Goal: Task Accomplishment & Management: Manage account settings

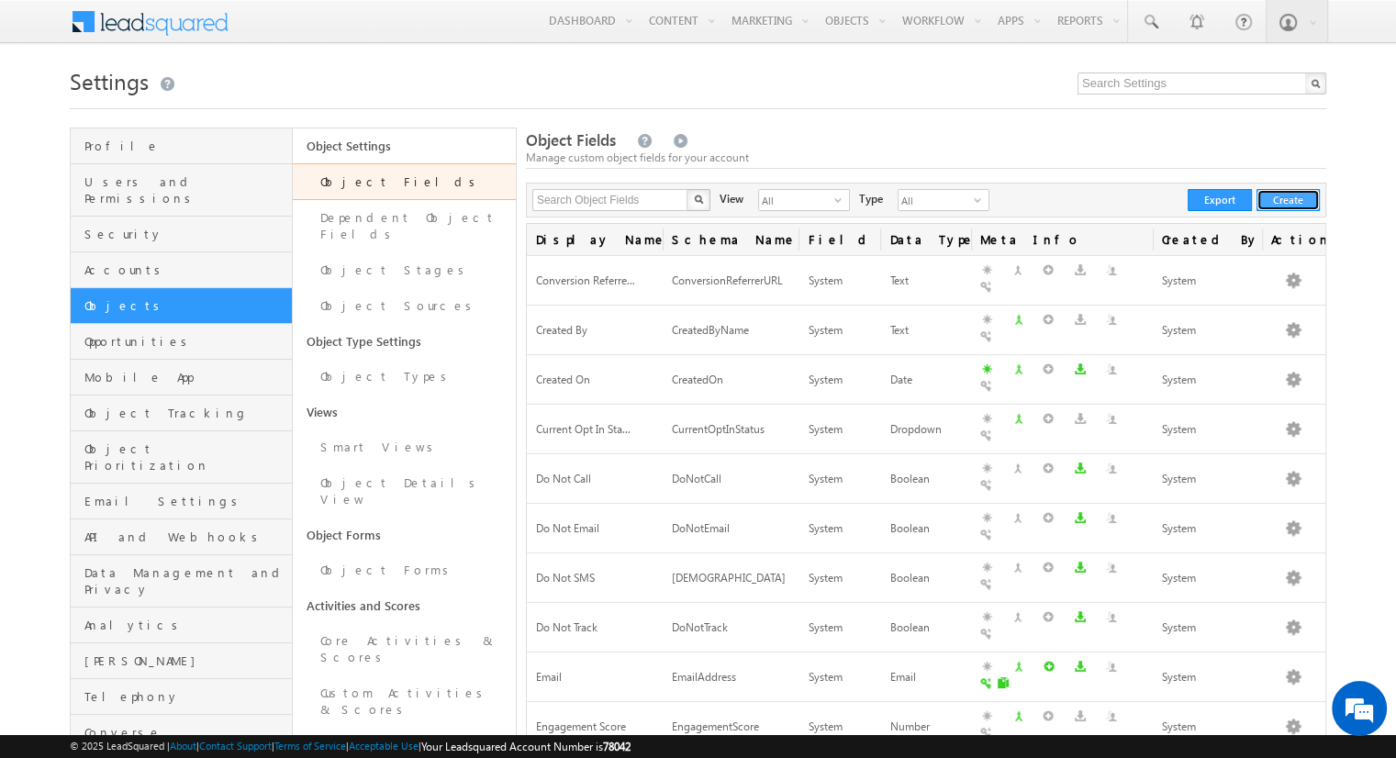
click at [1306, 198] on button "Create" at bounding box center [1288, 200] width 63 height 22
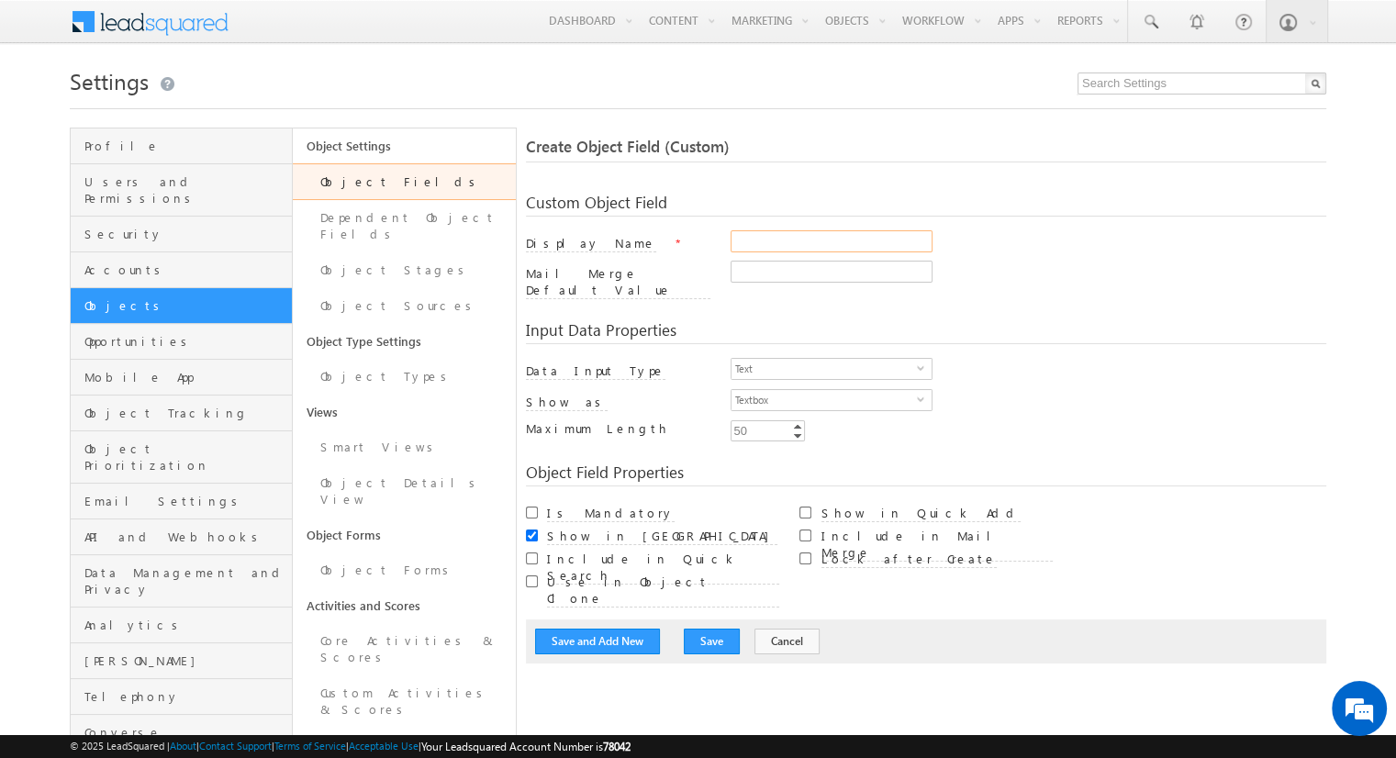
click at [870, 246] on input "Display Name" at bounding box center [832, 241] width 202 height 22
type input "test"
click at [849, 274] on input "Mail Merge Default Value" at bounding box center [832, 272] width 202 height 22
click at [851, 344] on div "Input Data Properties Data Input Type Text select 0 Number Type Integer select …" at bounding box center [926, 375] width 801 height 142
click at [851, 359] on span "Text" at bounding box center [824, 369] width 185 height 20
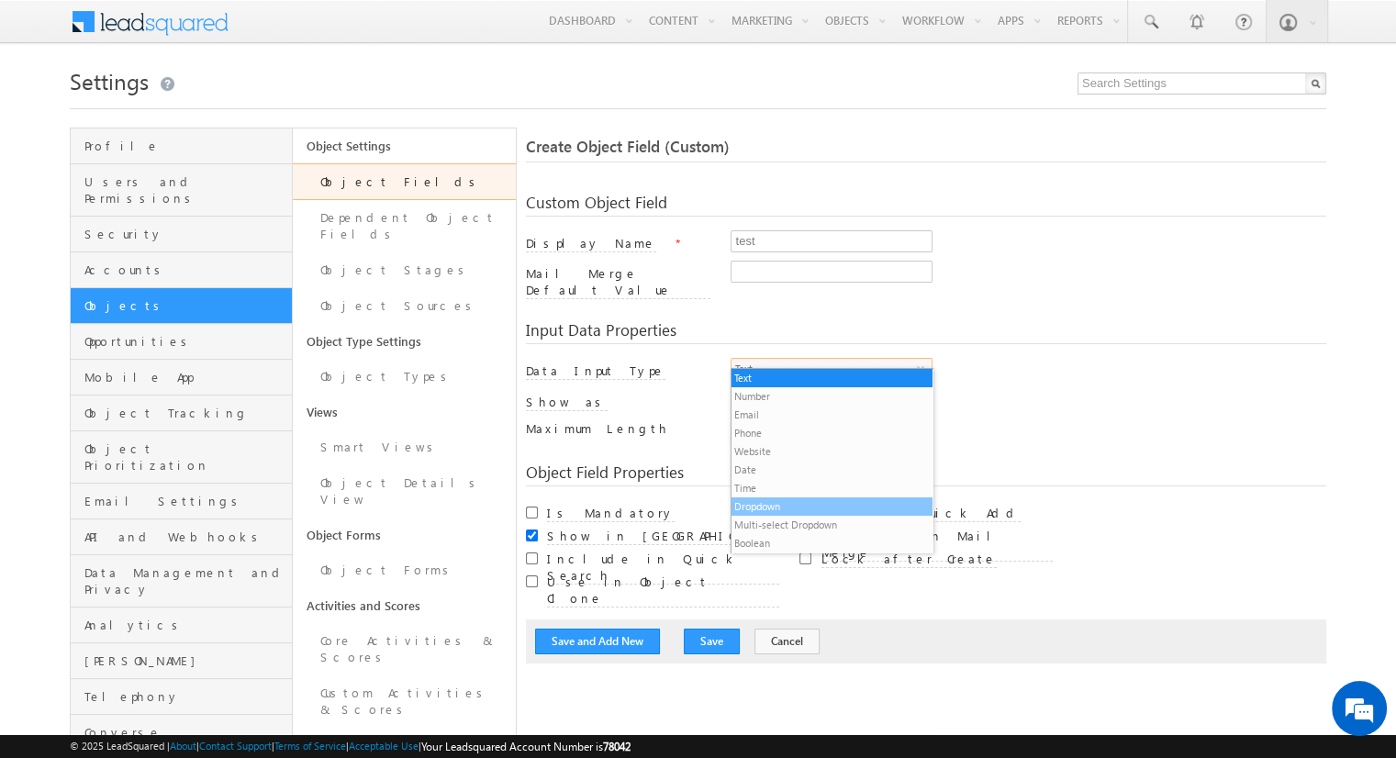
click at [826, 505] on li "Dropdown" at bounding box center [832, 507] width 200 height 18
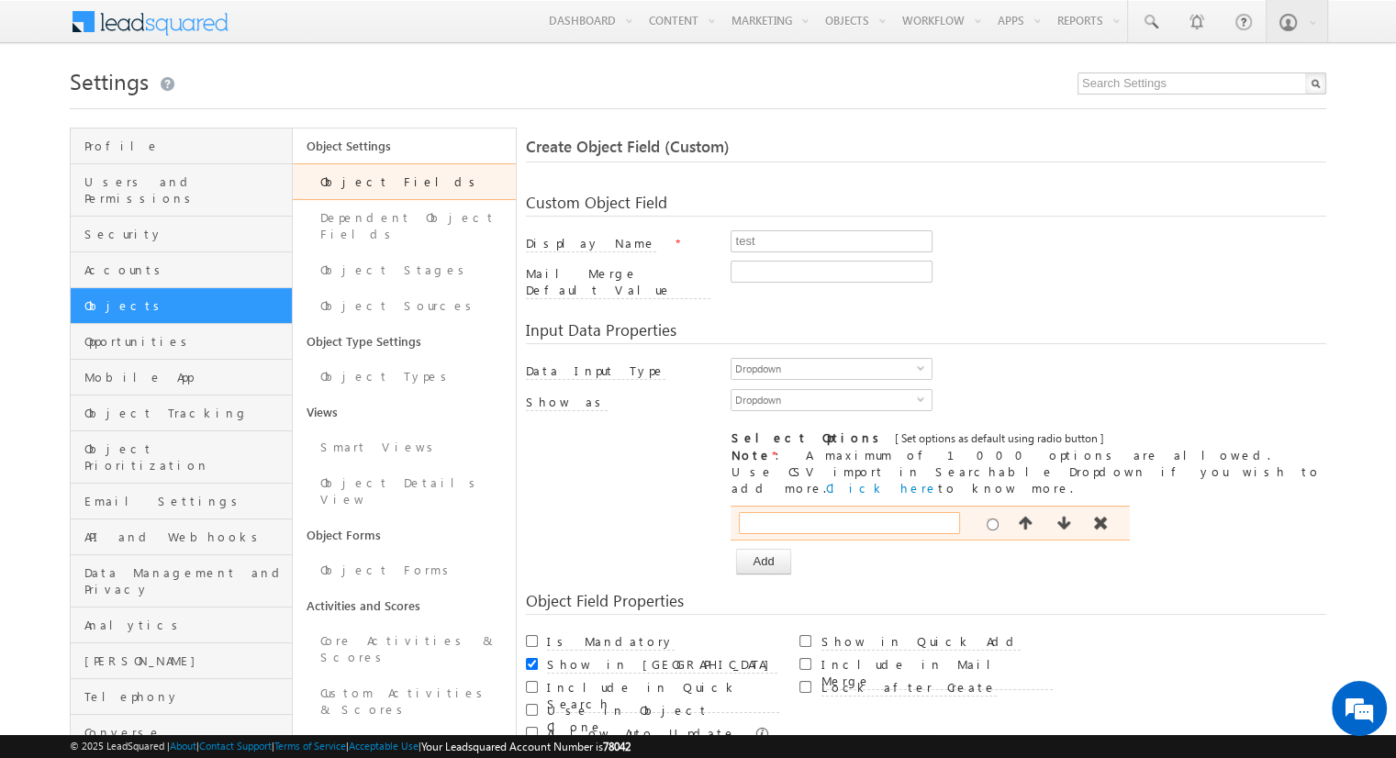
click at [846, 512] on input "text" at bounding box center [849, 523] width 221 height 22
type input "1"
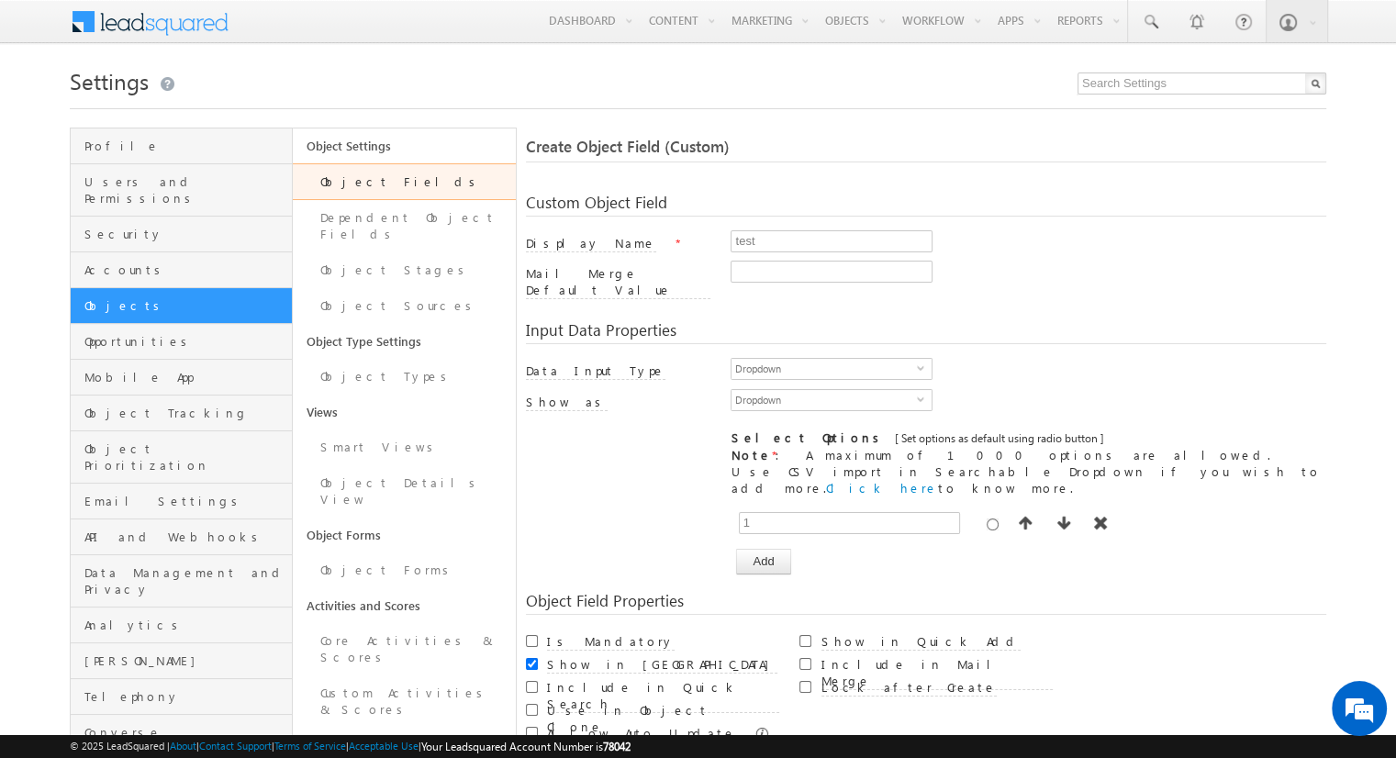
click at [834, 527] on div "[ Provide atleast one option to proceed further. ] Show Value as Text Get Optio…" at bounding box center [1029, 540] width 596 height 69
click at [788, 549] on button "Add" at bounding box center [763, 562] width 54 height 26
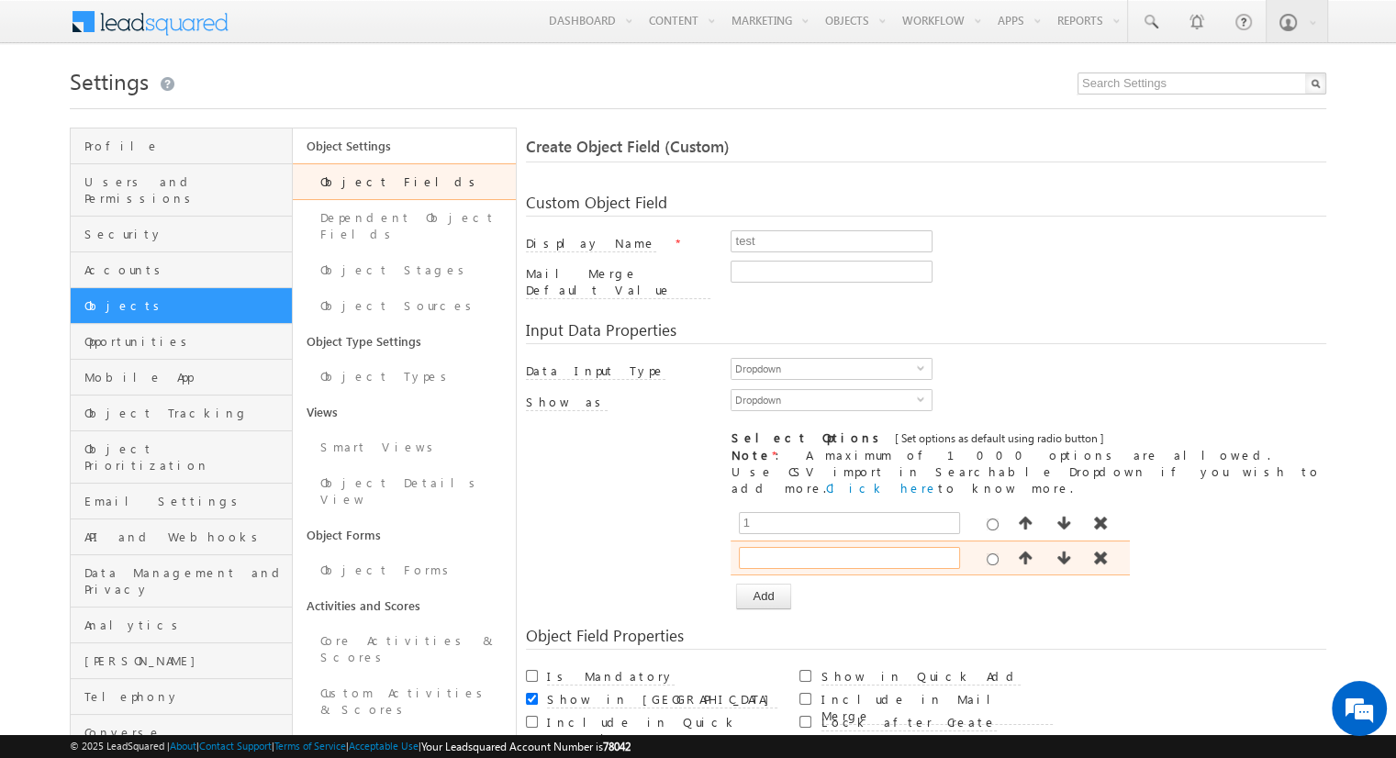
click at [802, 547] on input "text" at bounding box center [849, 558] width 221 height 22
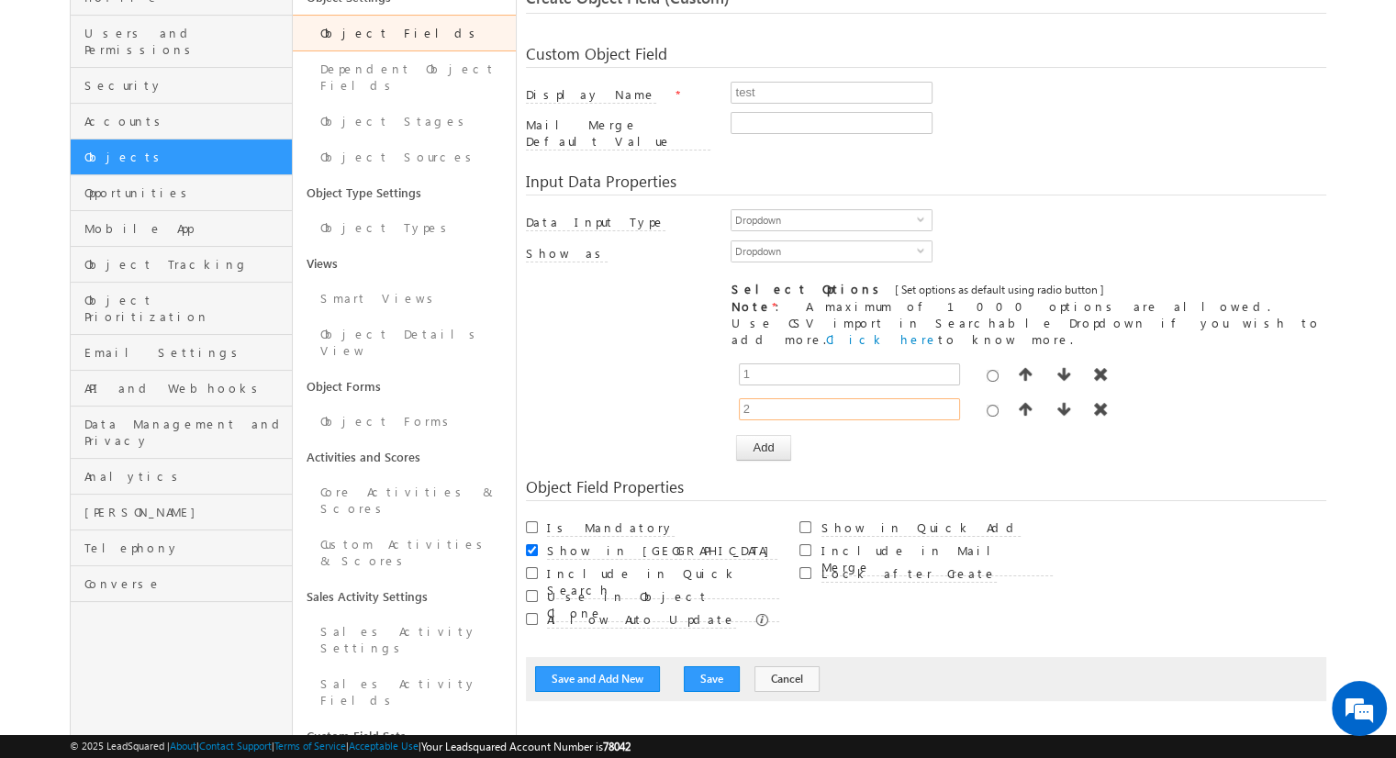
type input "2"
click at [807, 521] on input "Show in Quick Add" at bounding box center [806, 527] width 12 height 12
checkbox input "true"
click at [650, 666] on button "Save and Add New" at bounding box center [597, 679] width 125 height 26
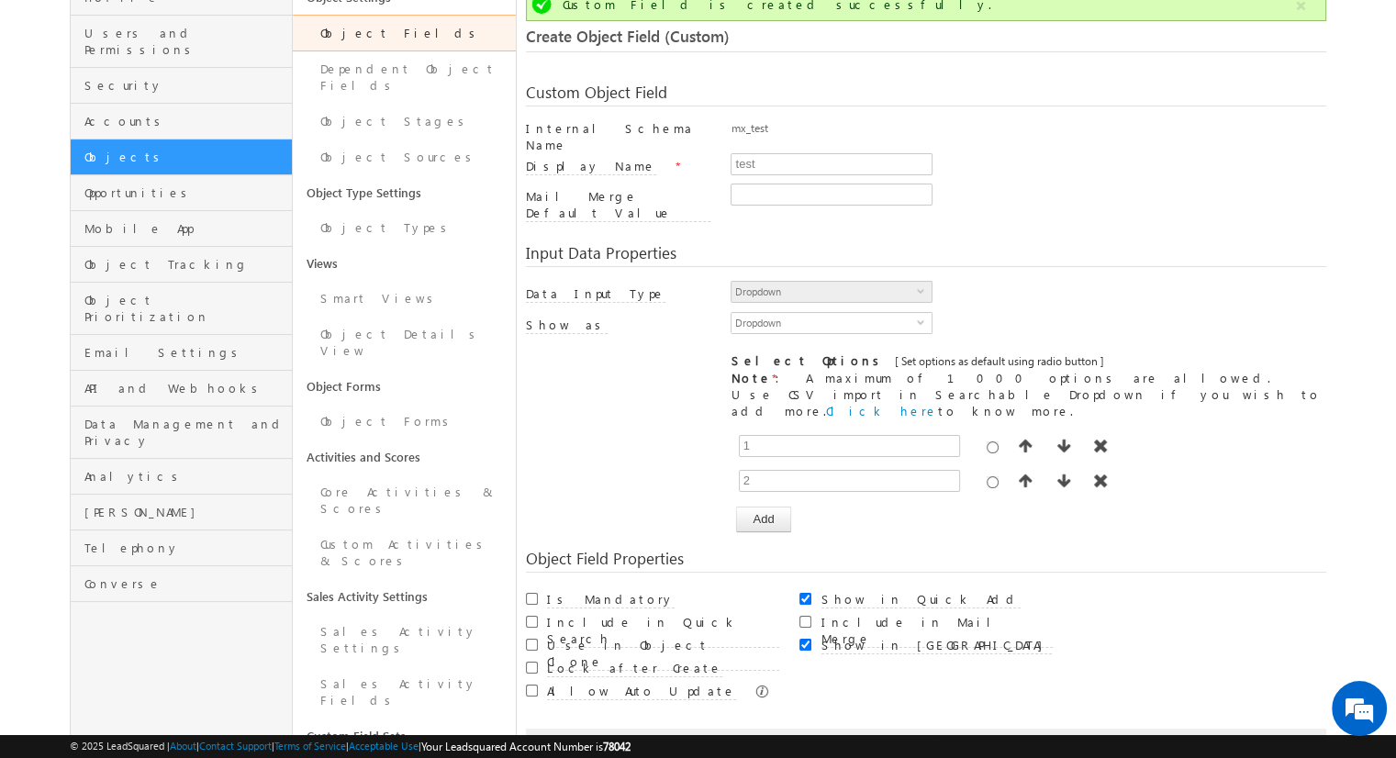
scroll to position [137, 0]
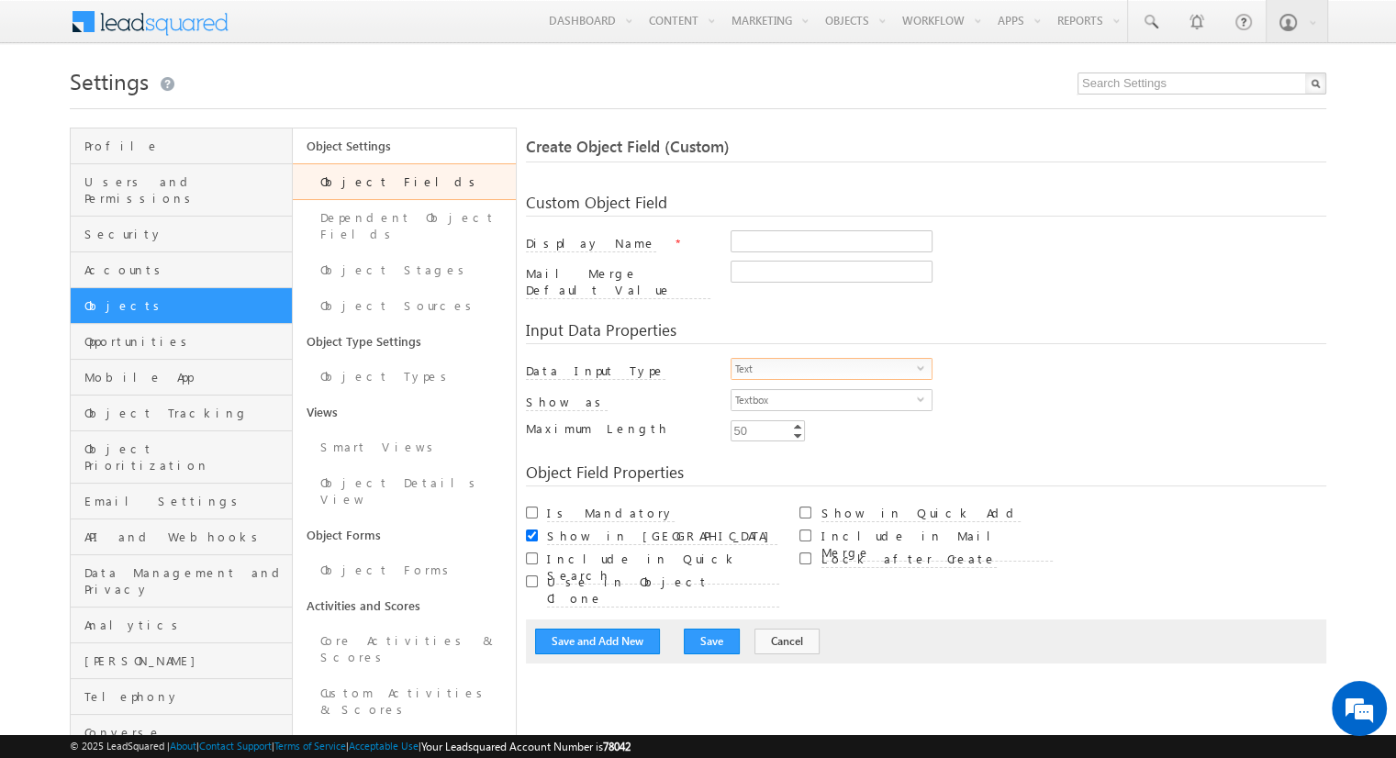
click at [828, 359] on span "Text" at bounding box center [824, 369] width 185 height 20
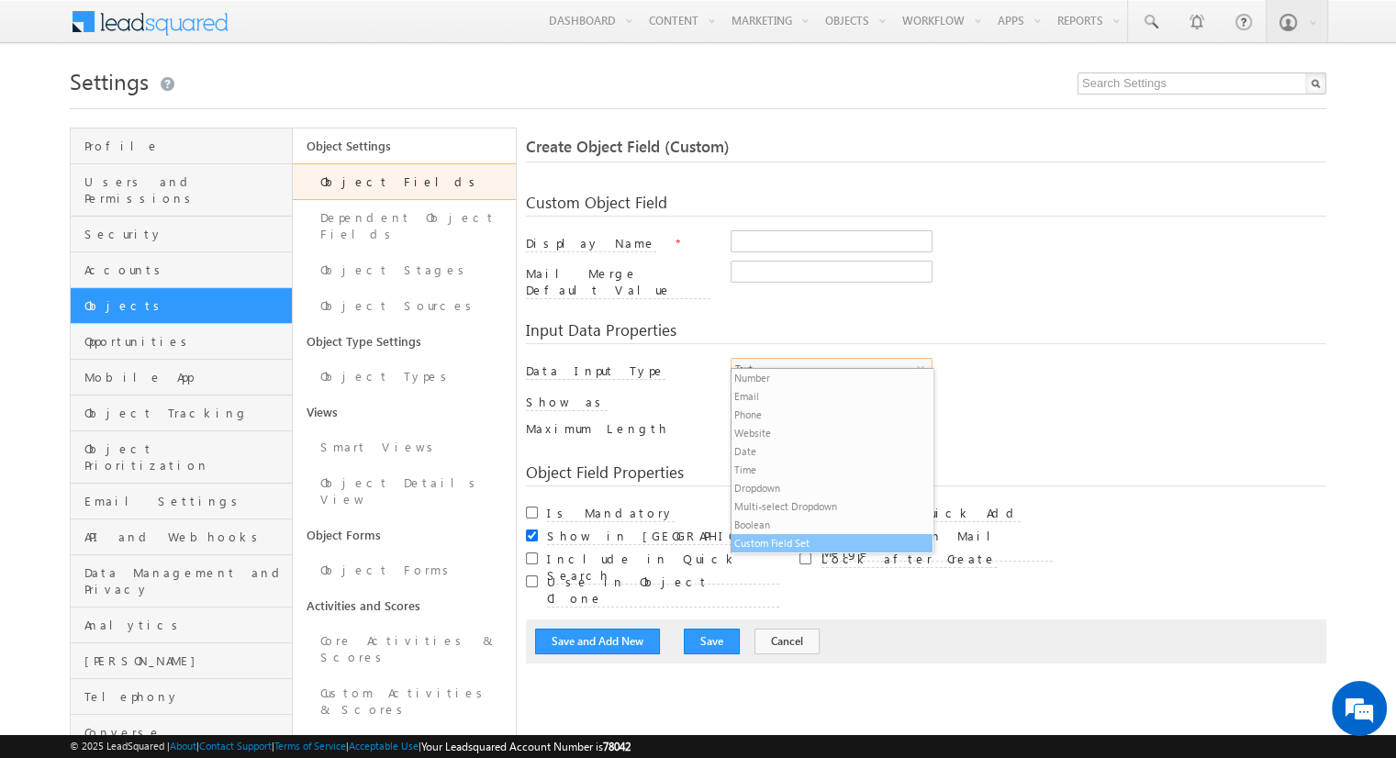
click at [820, 544] on li "Custom Field Set" at bounding box center [832, 543] width 200 height 18
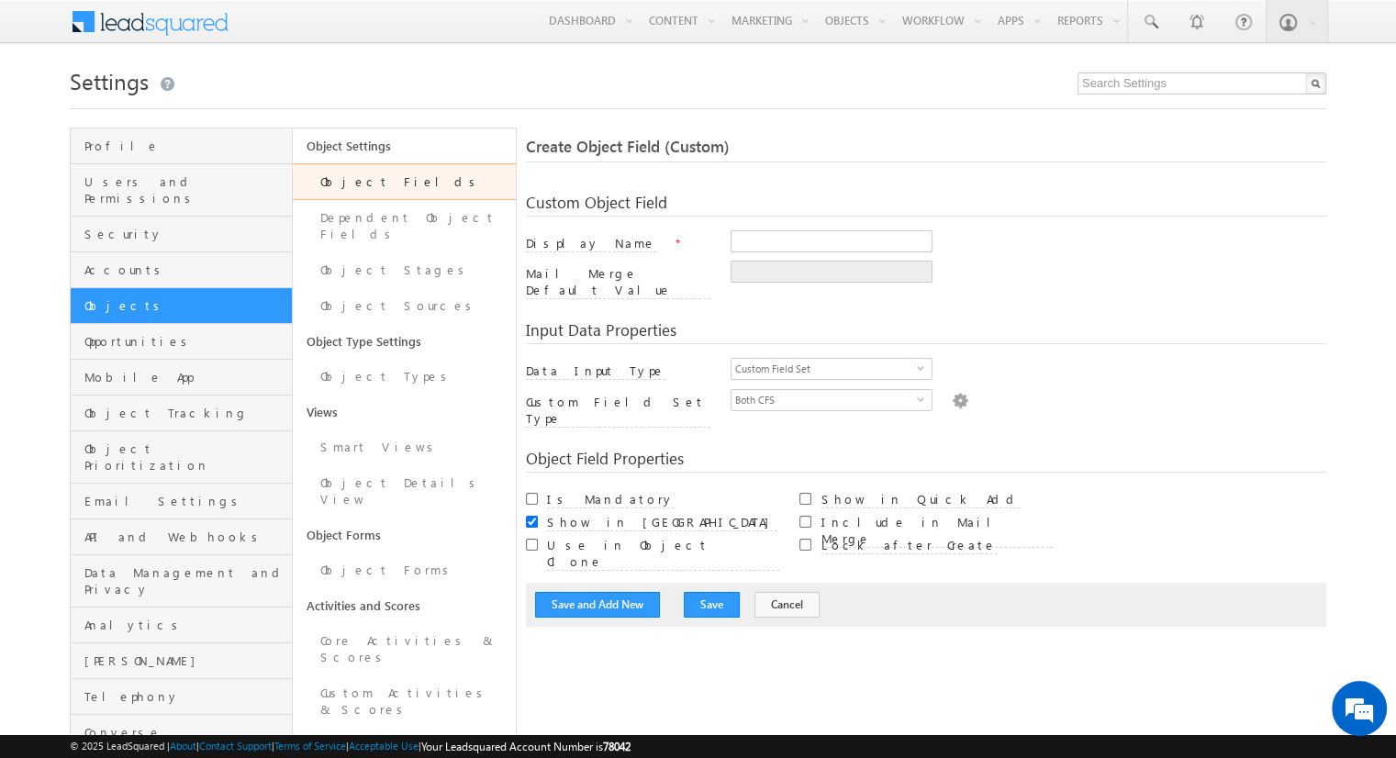
click at [952, 389] on img at bounding box center [960, 399] width 17 height 20
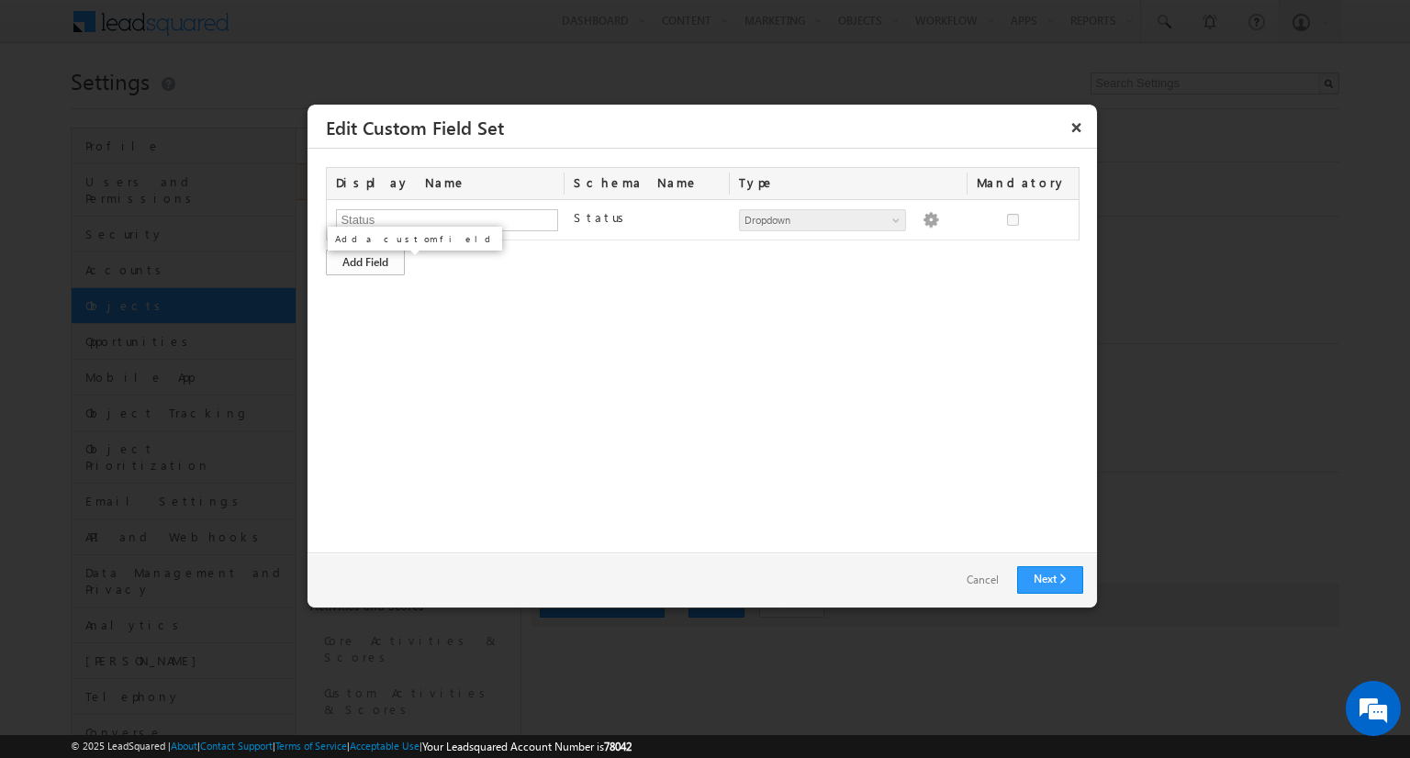
click at [366, 263] on div "Add Field" at bounding box center [365, 263] width 79 height 26
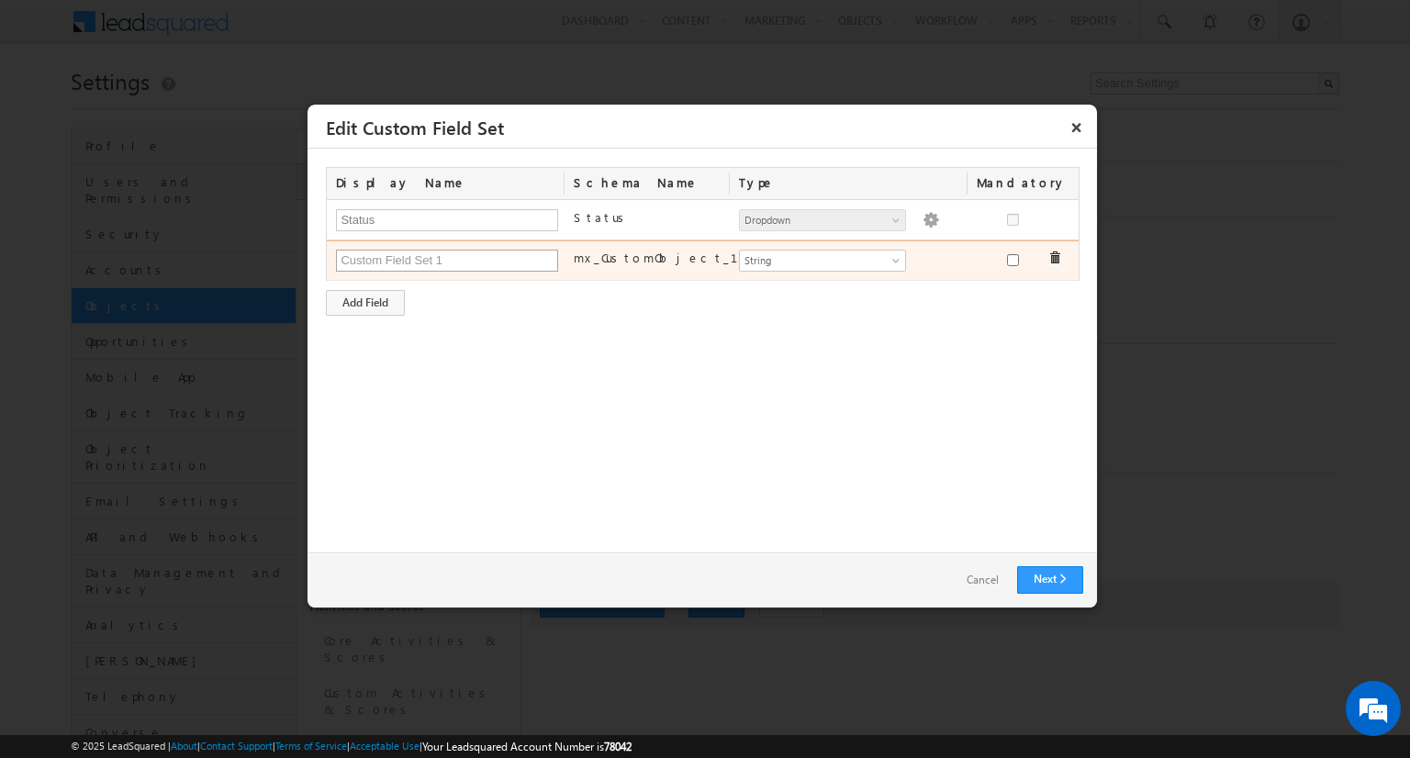
click at [379, 262] on input "text" at bounding box center [447, 261] width 222 height 22
click at [768, 269] on link "String" at bounding box center [822, 261] width 167 height 22
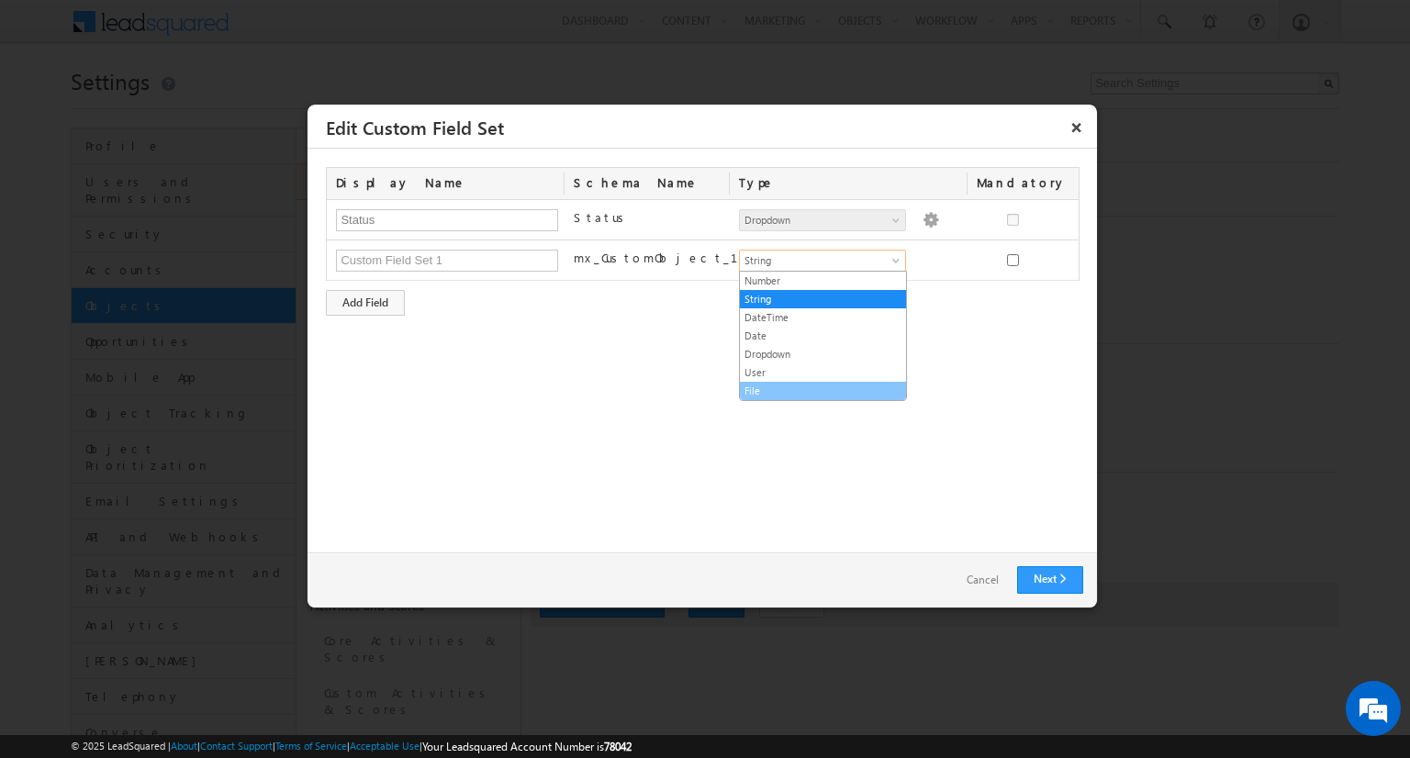
click at [811, 391] on link "File" at bounding box center [823, 391] width 166 height 17
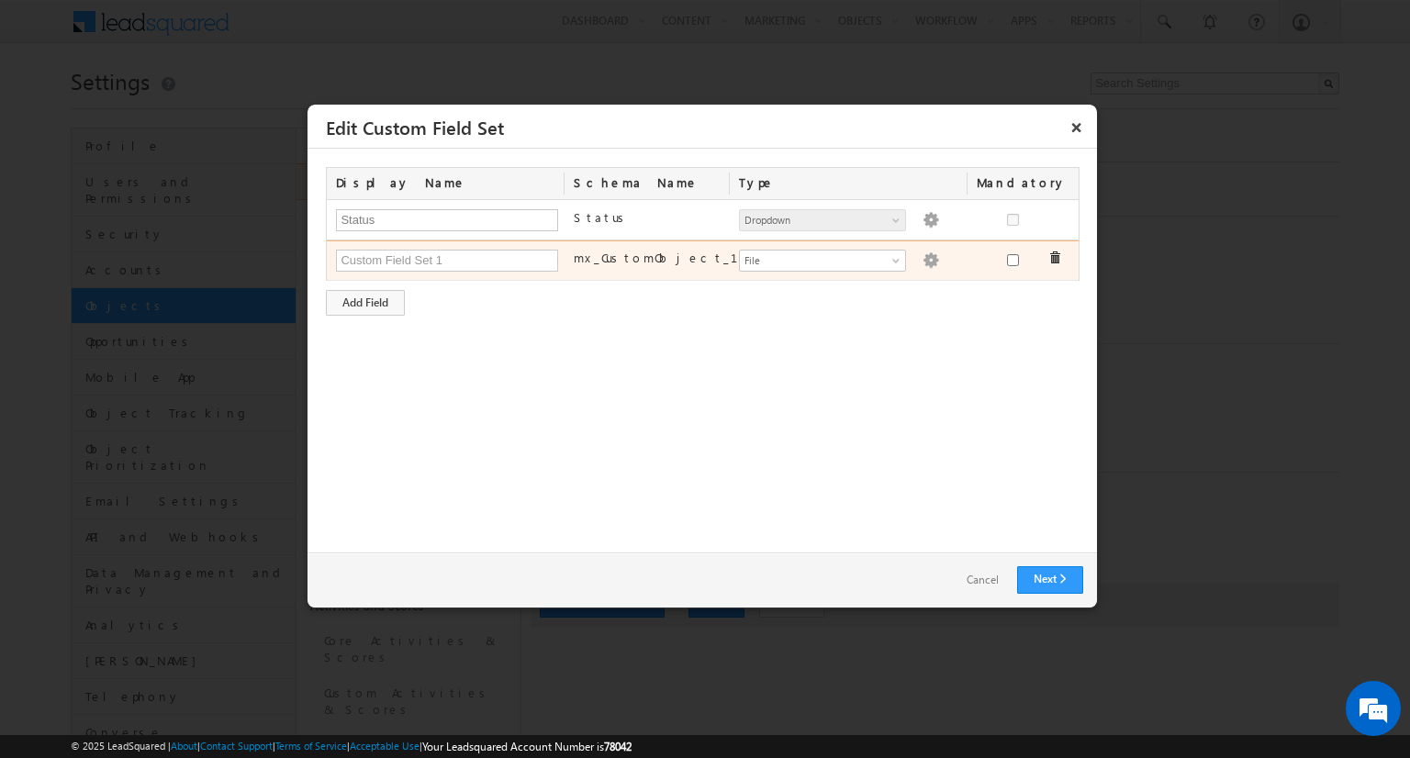
click at [923, 265] on img at bounding box center [931, 260] width 17 height 17
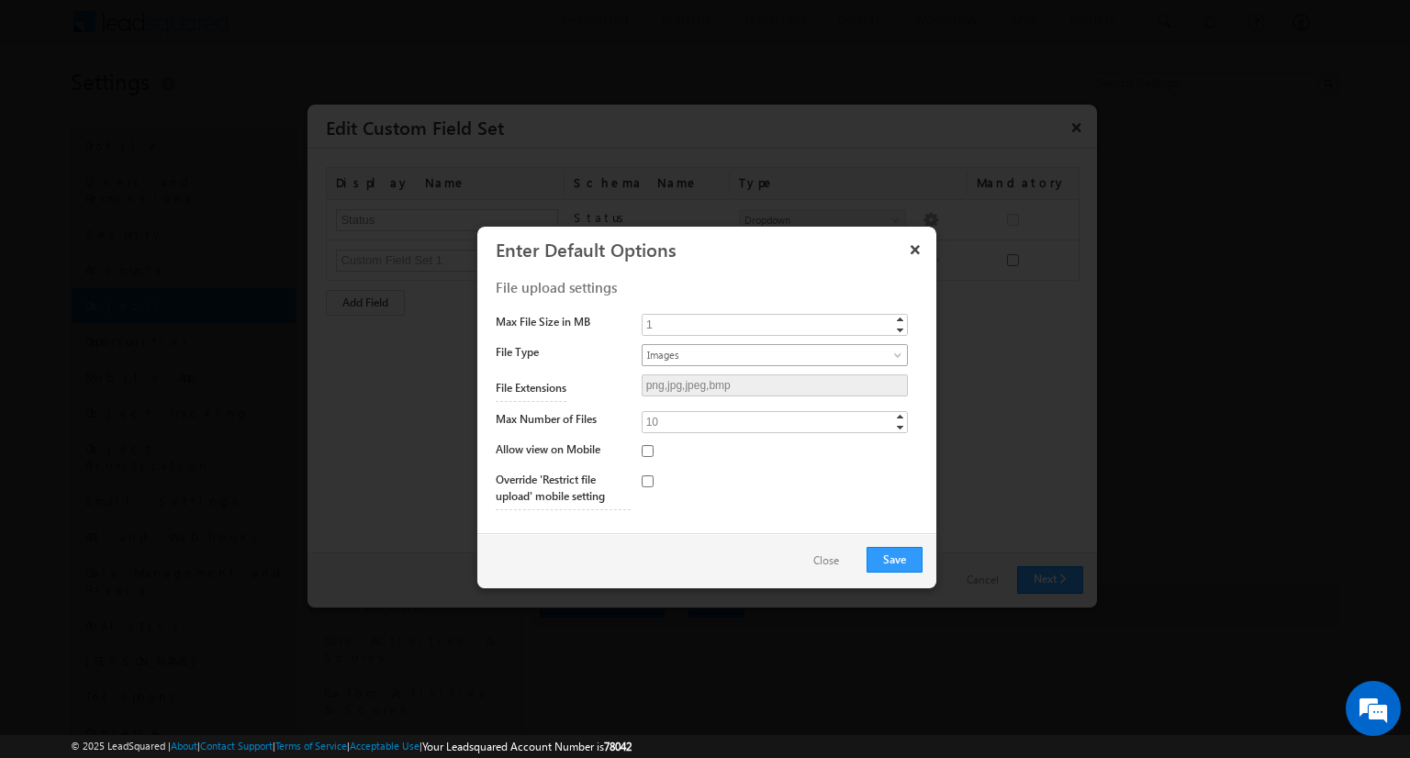
click at [778, 360] on span "Images" at bounding box center [760, 355] width 234 height 17
click at [780, 354] on span "Images" at bounding box center [760, 355] width 234 height 17
click at [909, 255] on button "×" at bounding box center [915, 249] width 29 height 32
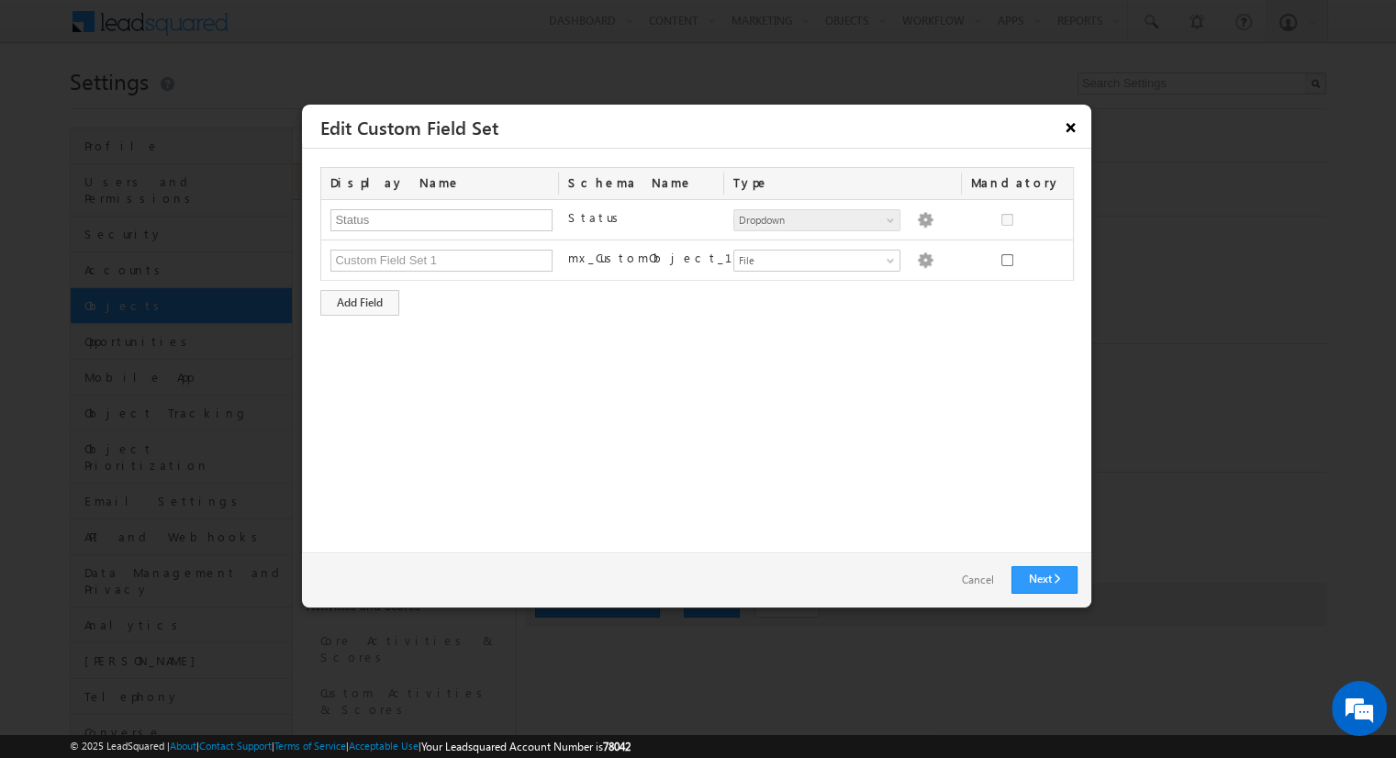
click at [1075, 129] on button "×" at bounding box center [1071, 127] width 29 height 32
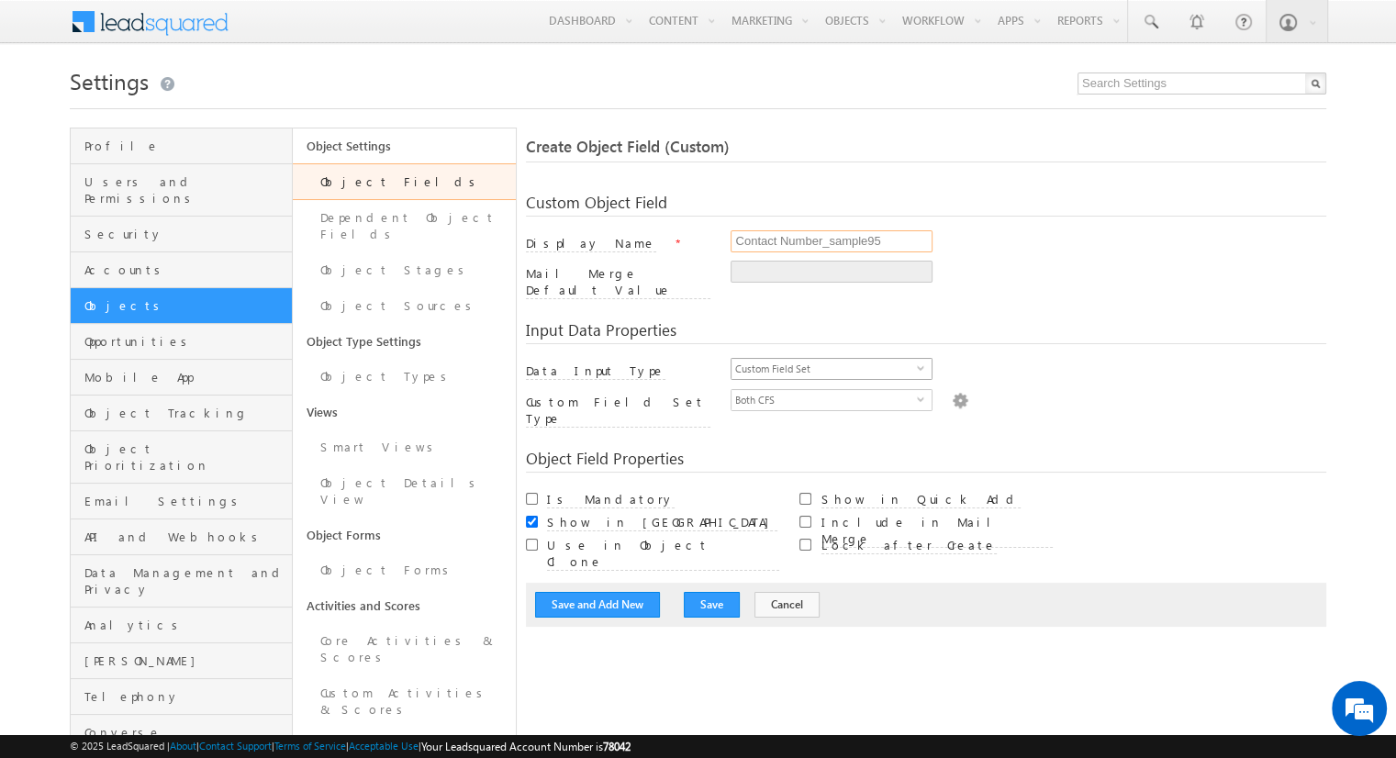
type input "Contact Number_sample95"
click at [790, 359] on span "Custom Field Set" at bounding box center [824, 369] width 185 height 20
click at [791, 372] on li "Text" at bounding box center [832, 378] width 200 height 18
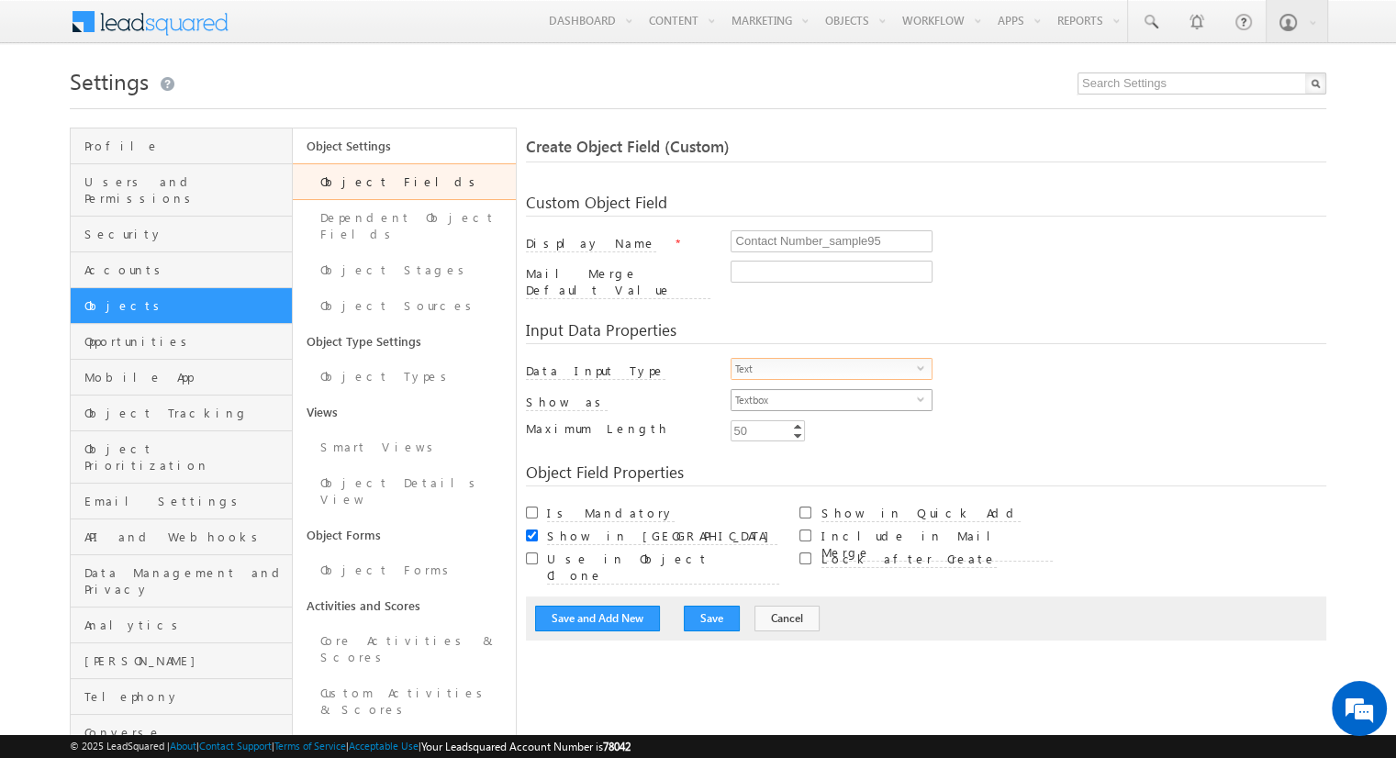
click at [824, 390] on span "Textbox" at bounding box center [824, 400] width 185 height 20
click at [757, 359] on span "Text" at bounding box center [824, 369] width 185 height 20
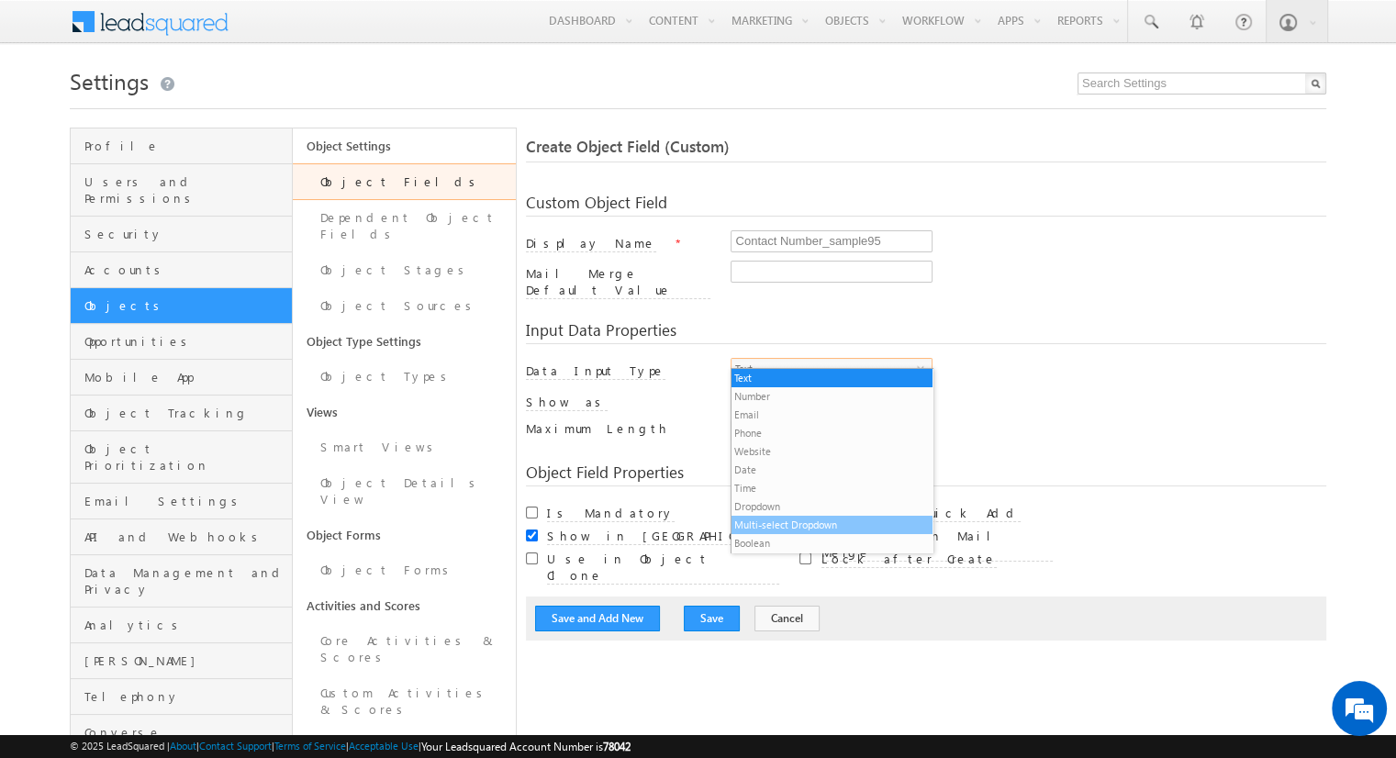
scroll to position [18, 0]
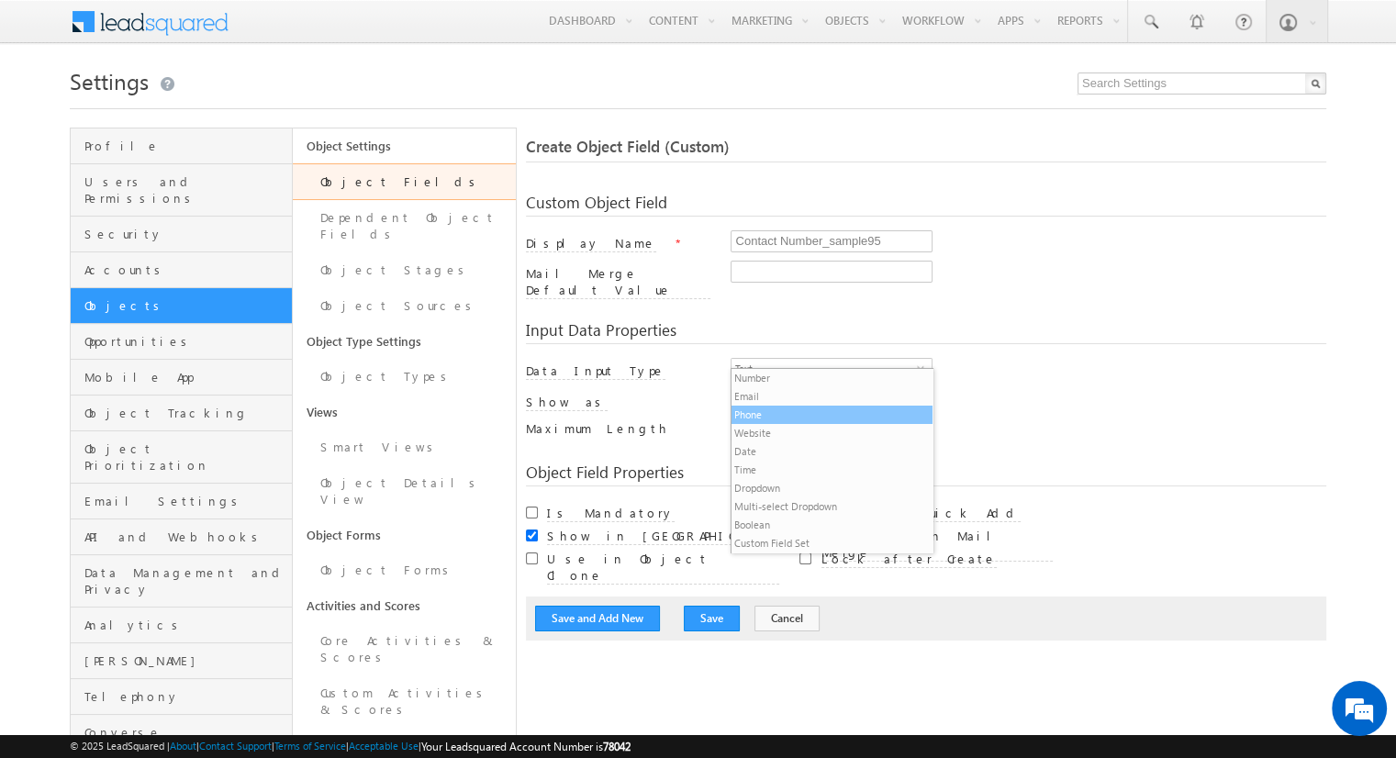
click at [745, 409] on li "Phone" at bounding box center [832, 415] width 200 height 18
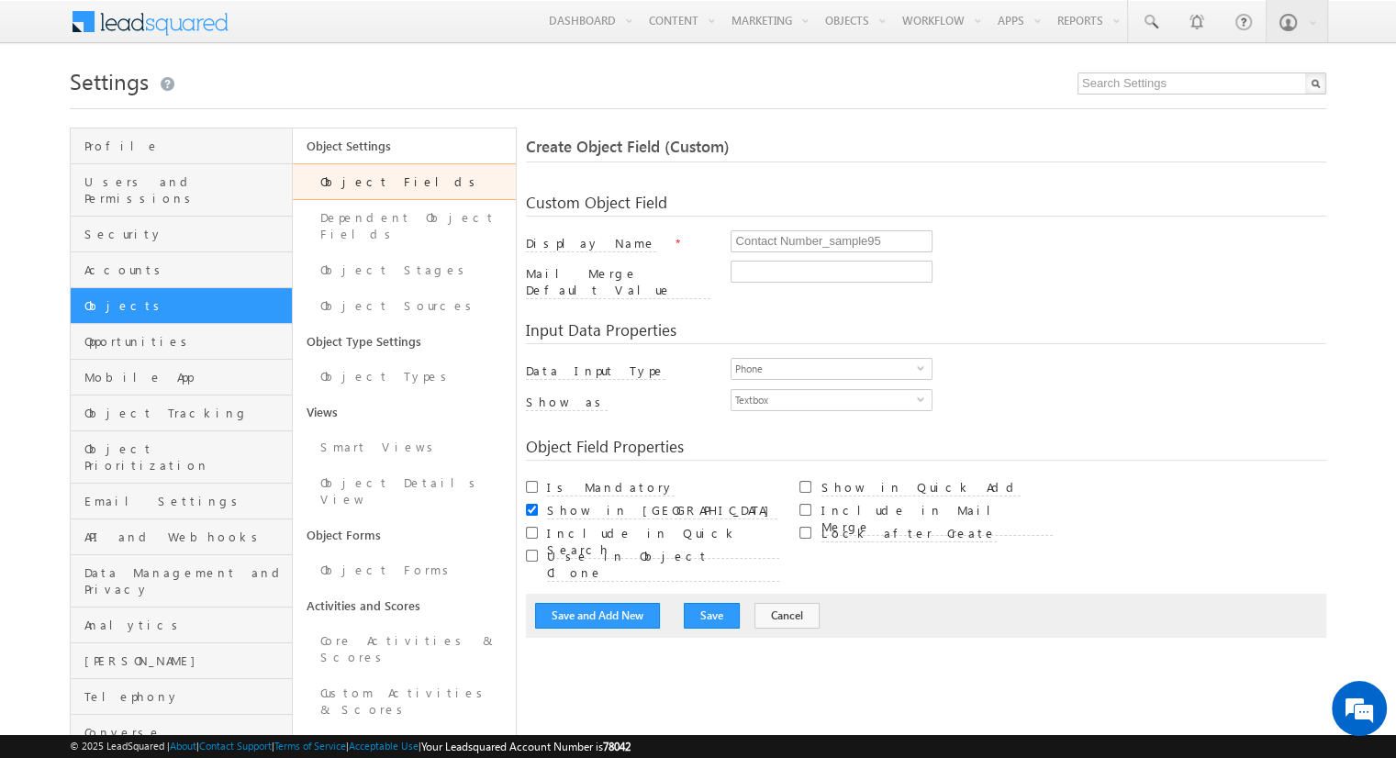
click at [639, 394] on div "Show as" at bounding box center [618, 407] width 185 height 26
click at [638, 398] on div "Show as" at bounding box center [618, 407] width 185 height 26
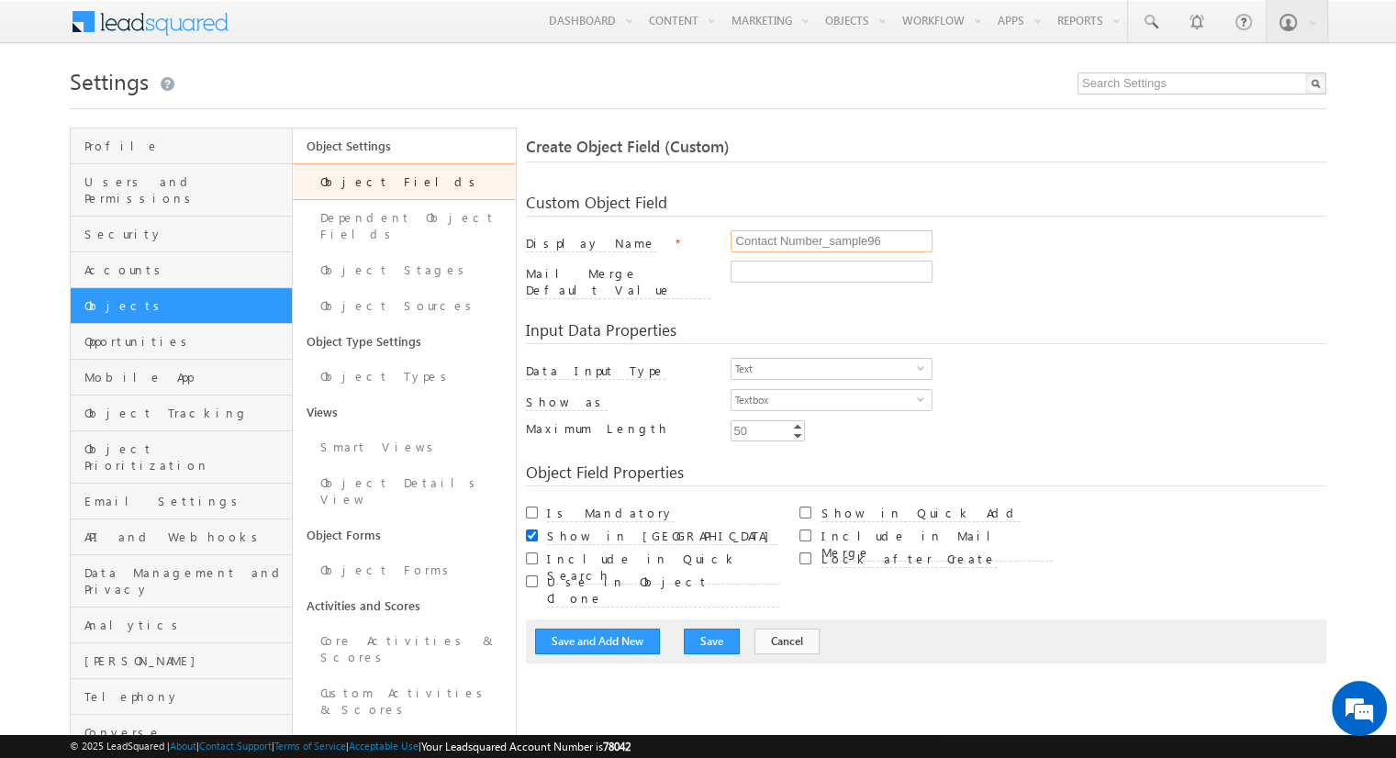
type input "Contact Number_sample96"
click at [824, 359] on span "Text" at bounding box center [824, 369] width 185 height 20
click at [824, 432] on li "Phone" at bounding box center [832, 433] width 200 height 18
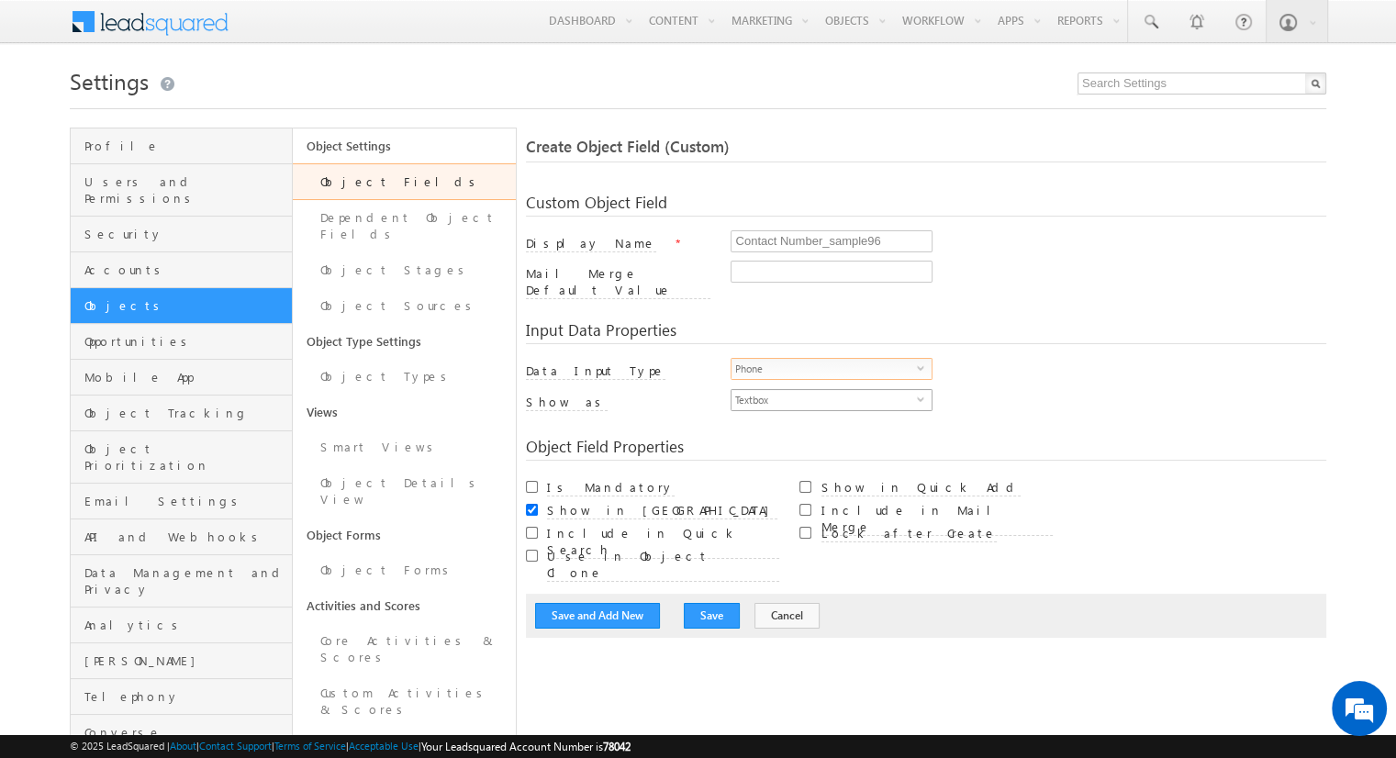
click at [824, 390] on span "Textbox" at bounding box center [824, 400] width 185 height 20
click at [832, 426] on li "Phone Control" at bounding box center [832, 427] width 200 height 18
checkbox input "true"
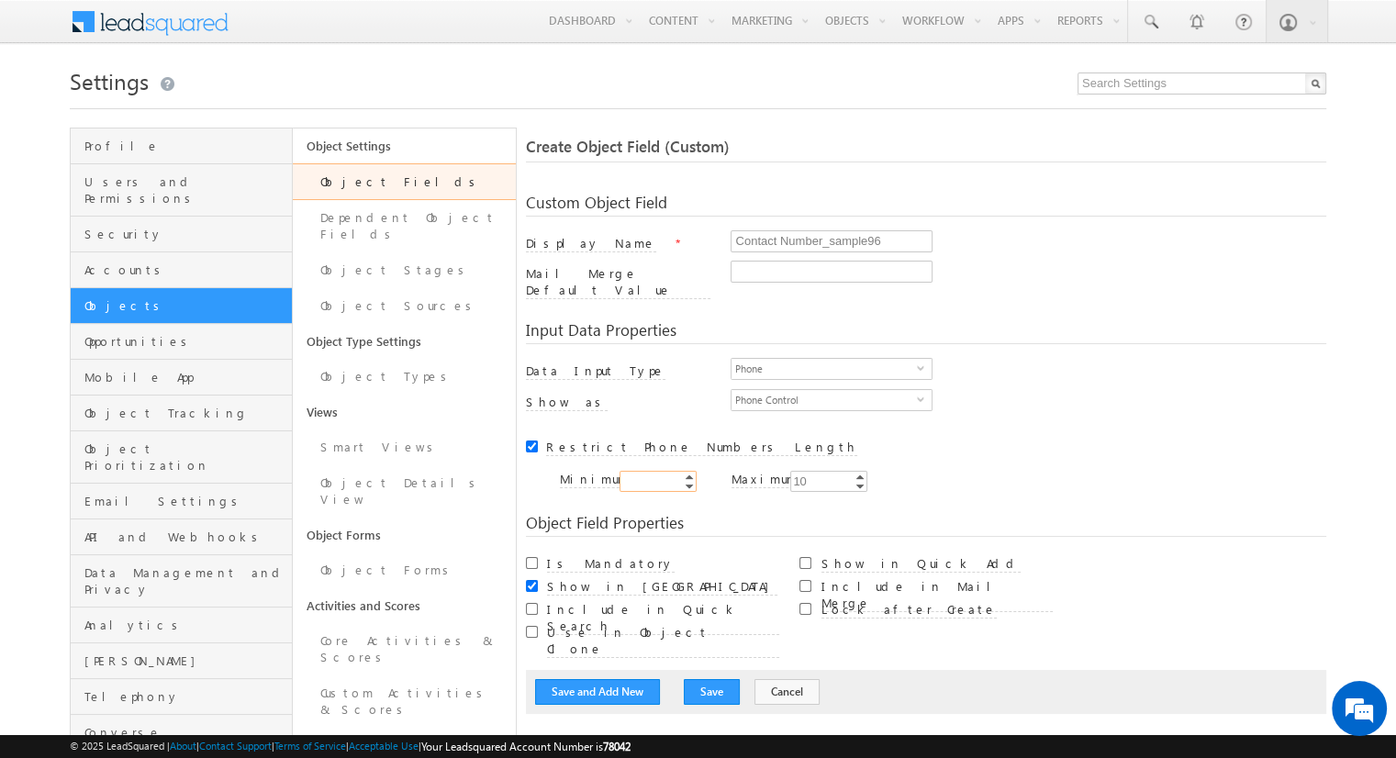
type input "10"
click at [598, 679] on button "Save and Add New" at bounding box center [597, 692] width 125 height 26
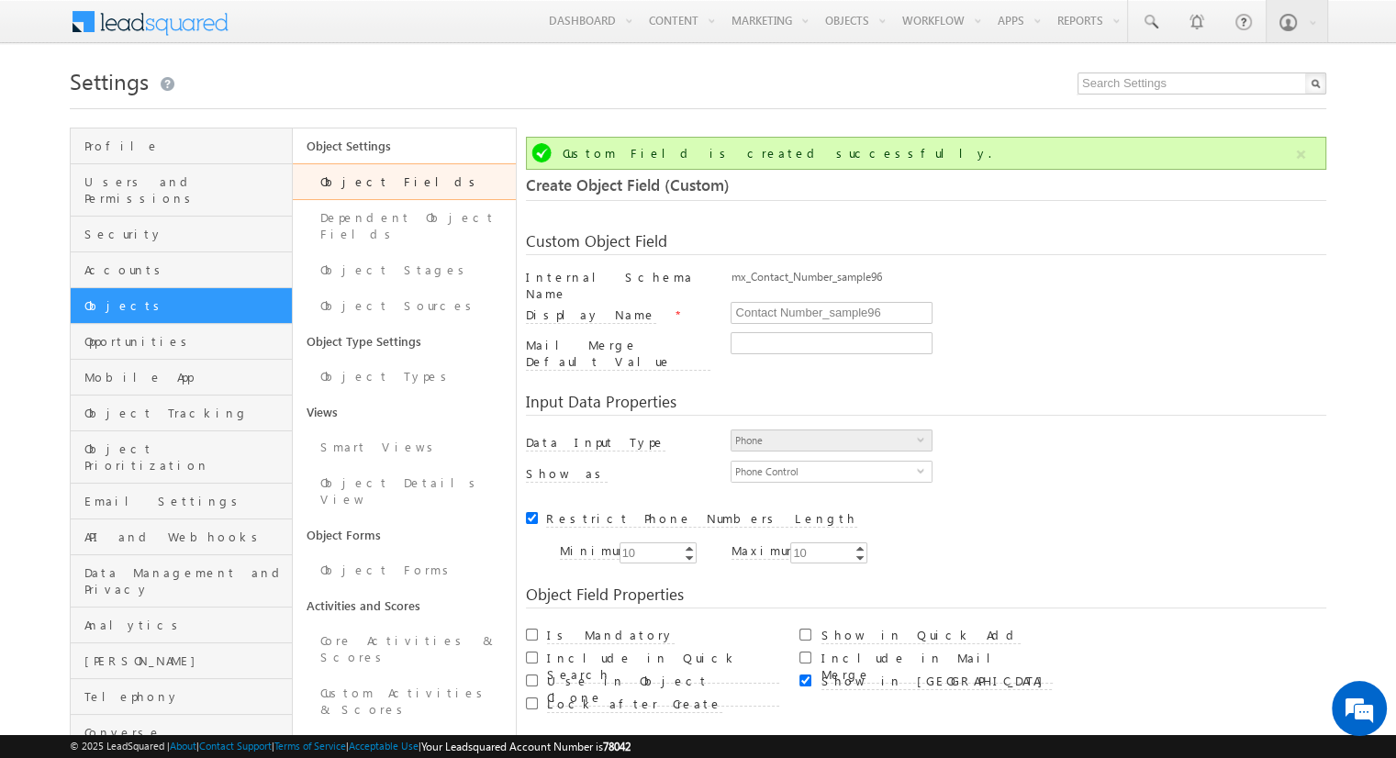
scroll to position [137, 0]
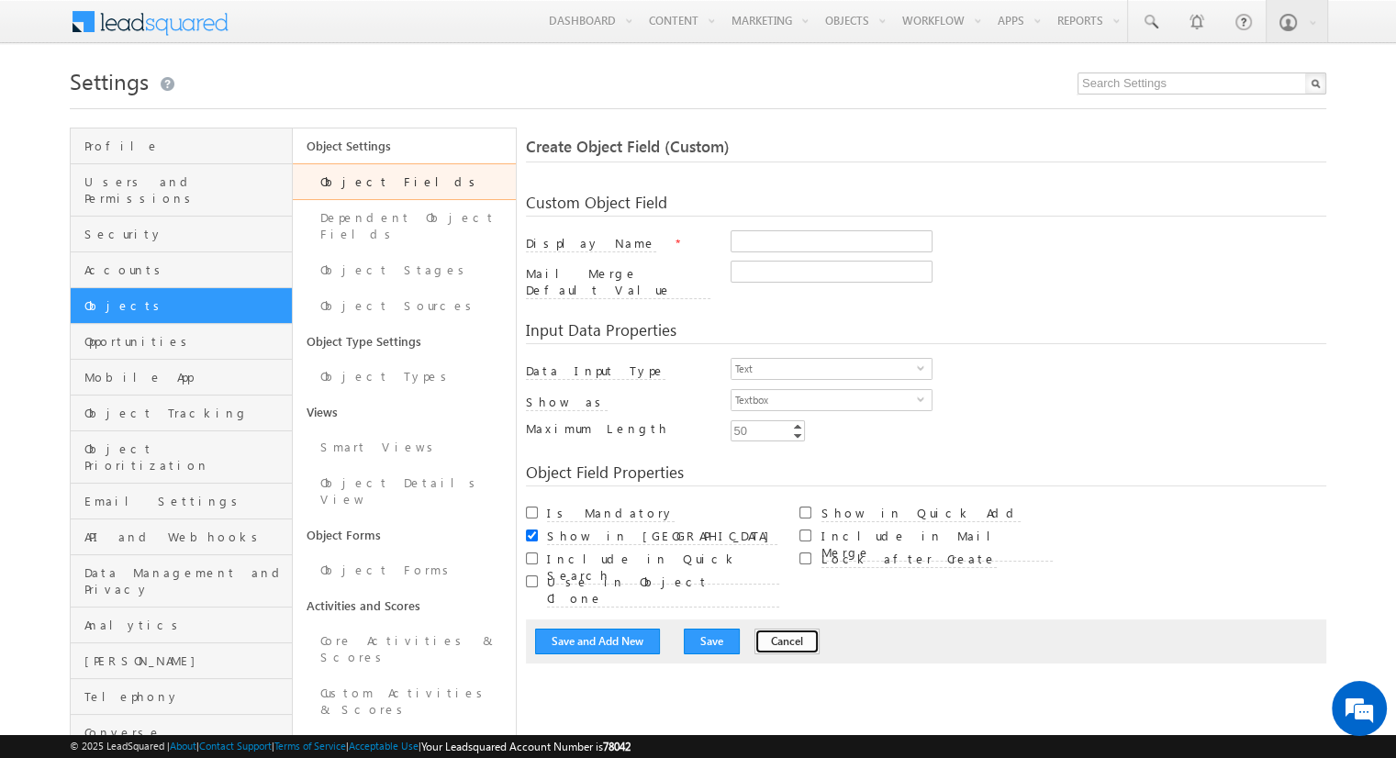
click at [766, 629] on button "Cancel" at bounding box center [787, 642] width 65 height 26
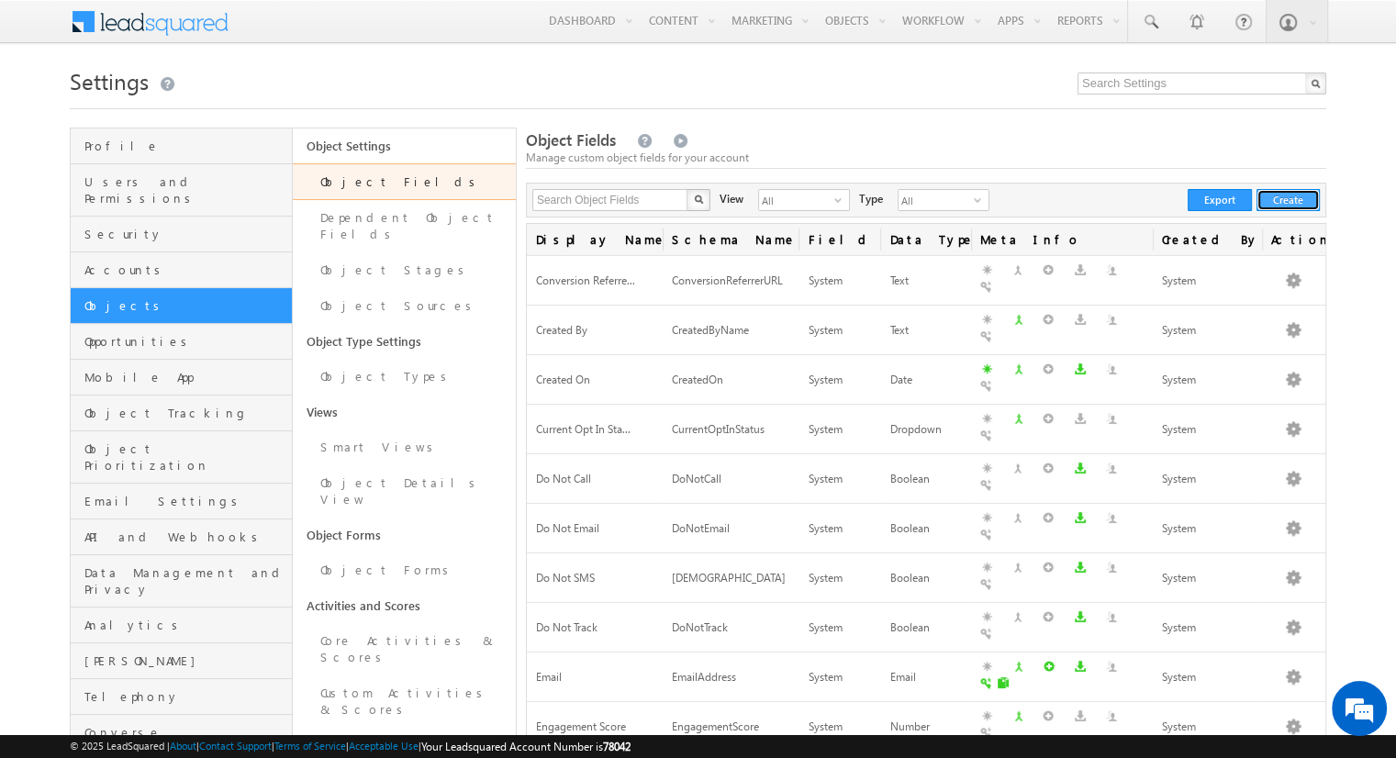
click at [1288, 200] on button "Create" at bounding box center [1288, 200] width 63 height 22
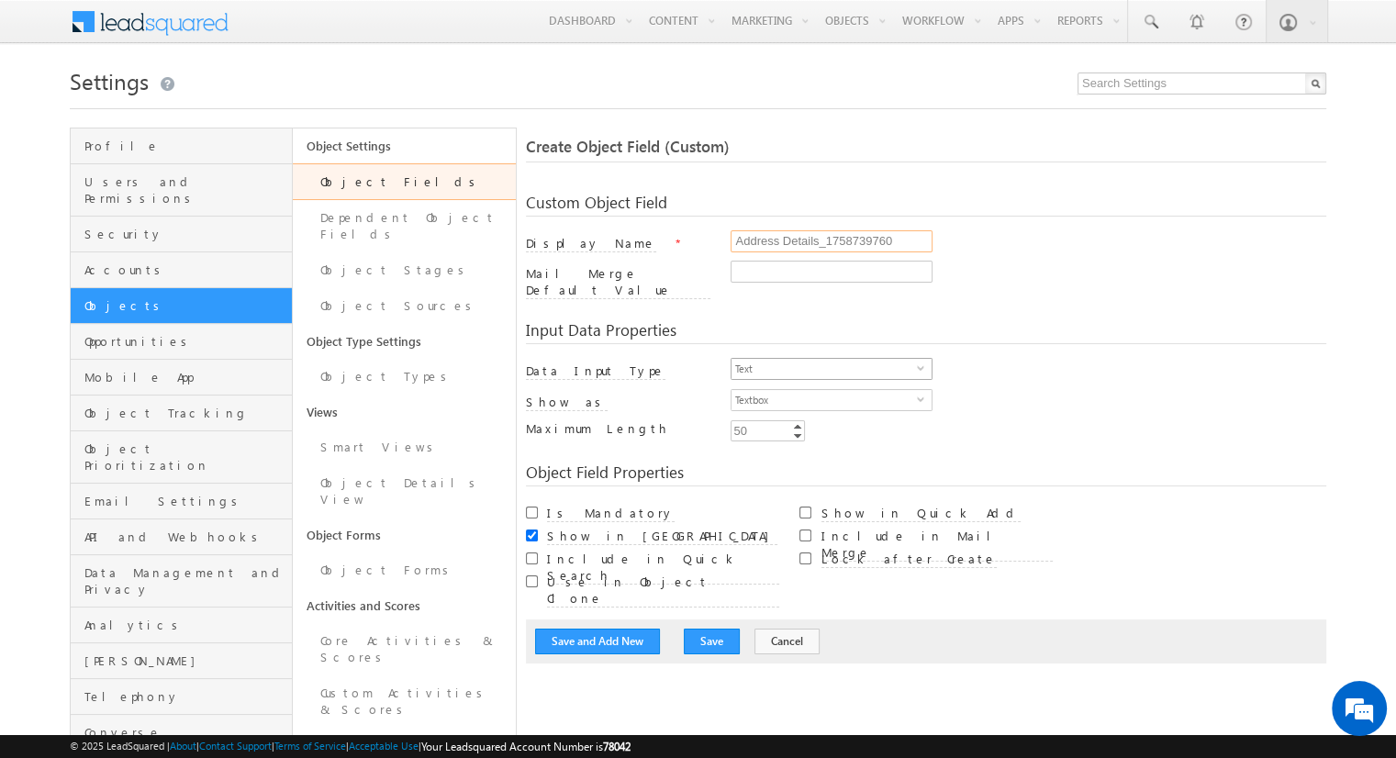
type input "Address Details_1758739760"
click at [824, 359] on span "Text" at bounding box center [824, 369] width 185 height 20
click at [824, 553] on li "Custom Field Set" at bounding box center [832, 562] width 200 height 18
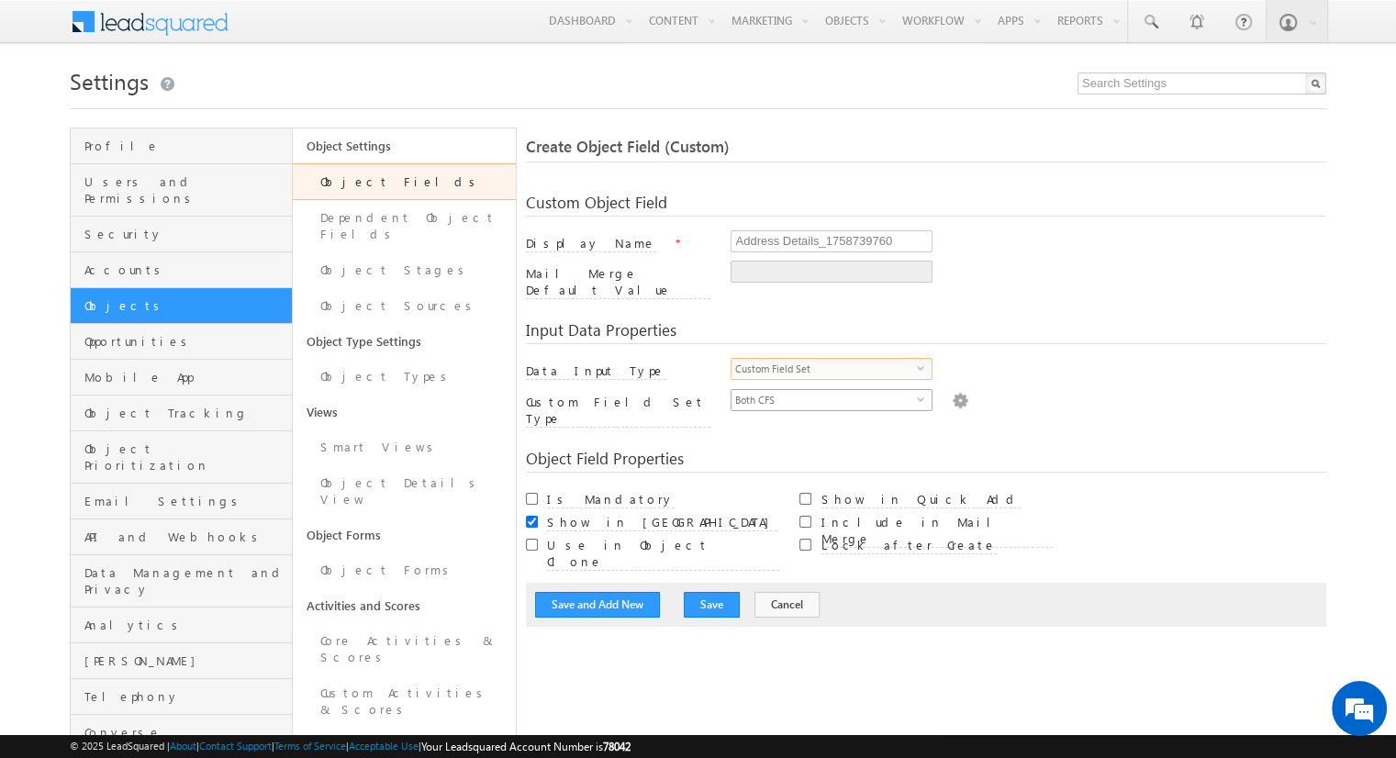
click at [824, 390] on span "Both CFS" at bounding box center [824, 400] width 185 height 20
click at [832, 426] on li "Documents" at bounding box center [832, 427] width 200 height 18
click at [952, 389] on img at bounding box center [960, 399] width 17 height 20
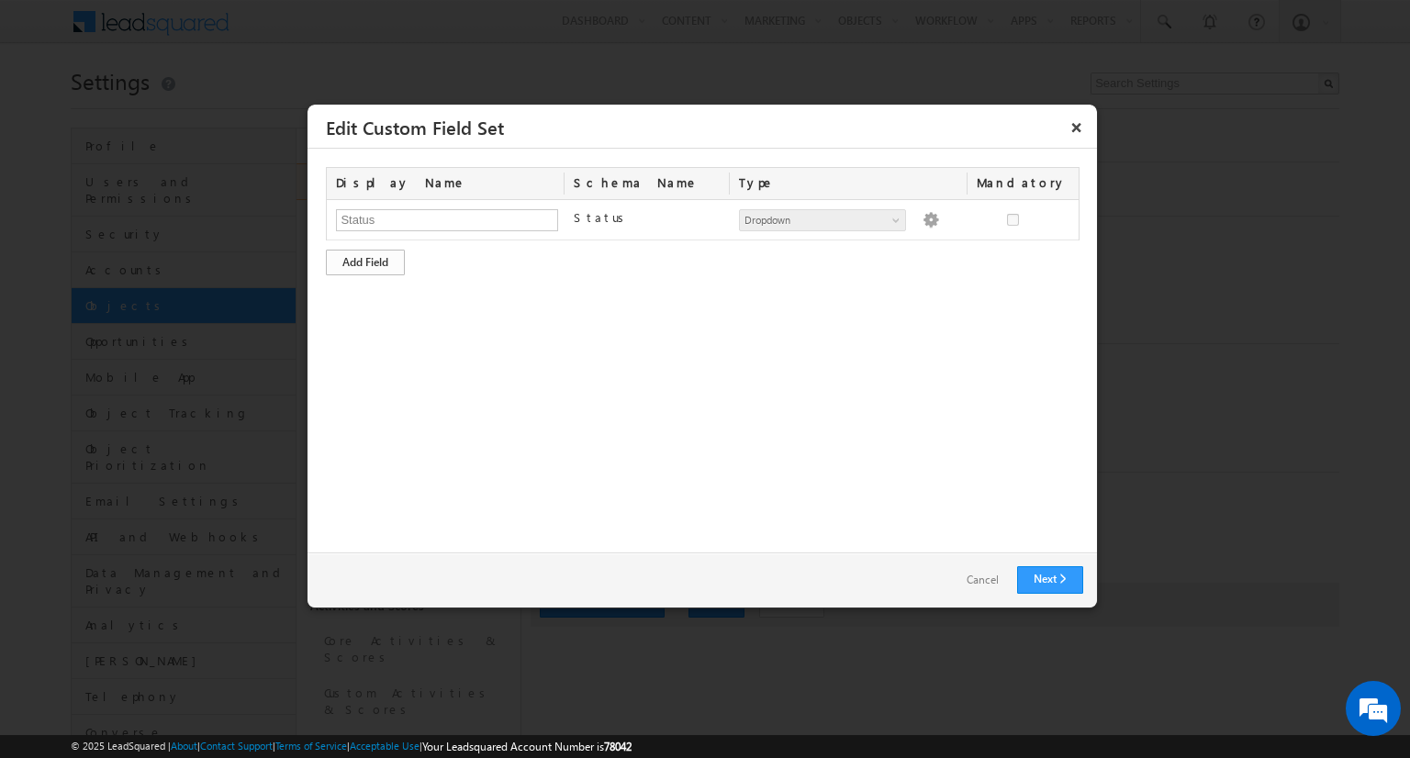
click at [365, 261] on div "Add Field" at bounding box center [365, 263] width 79 height 26
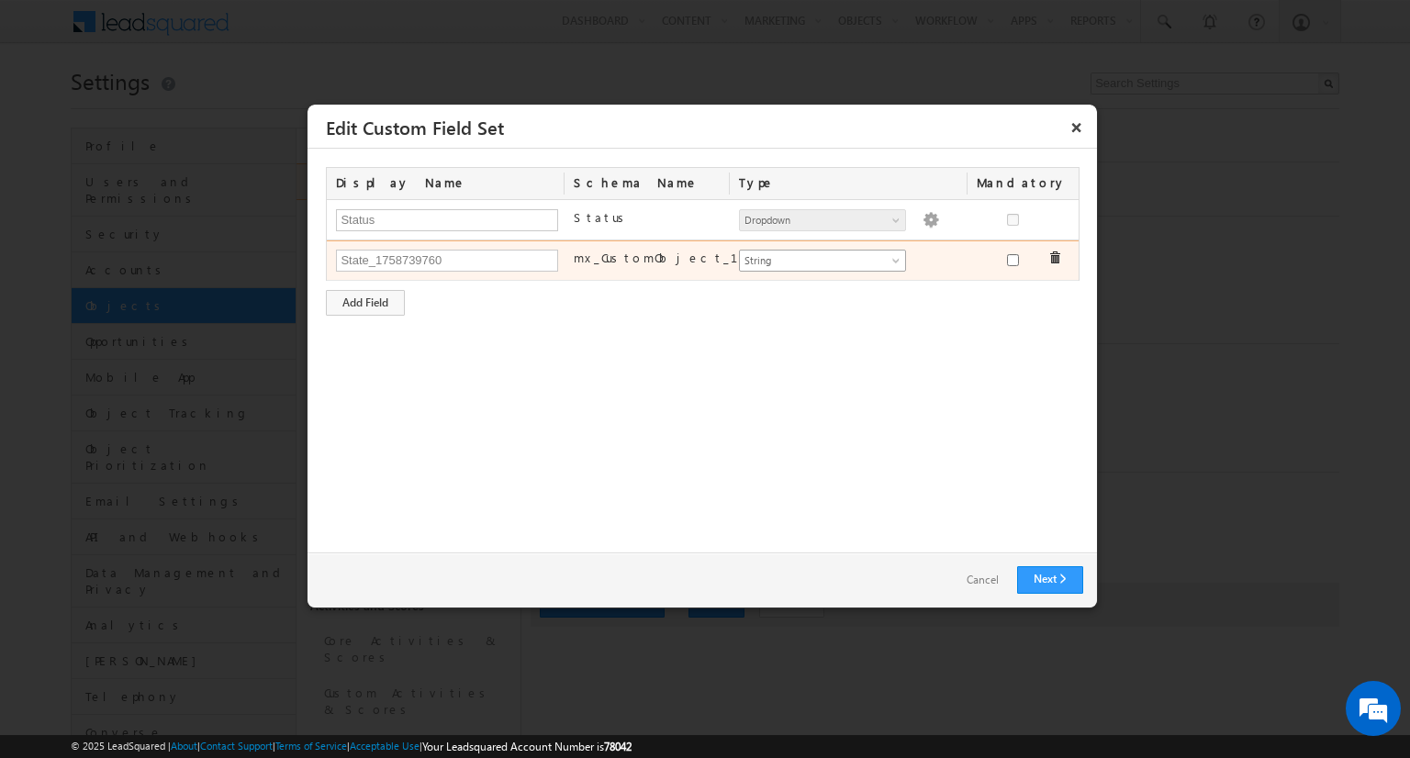
type input "State_1758739760"
click at [822, 259] on span "String" at bounding box center [815, 260] width 150 height 17
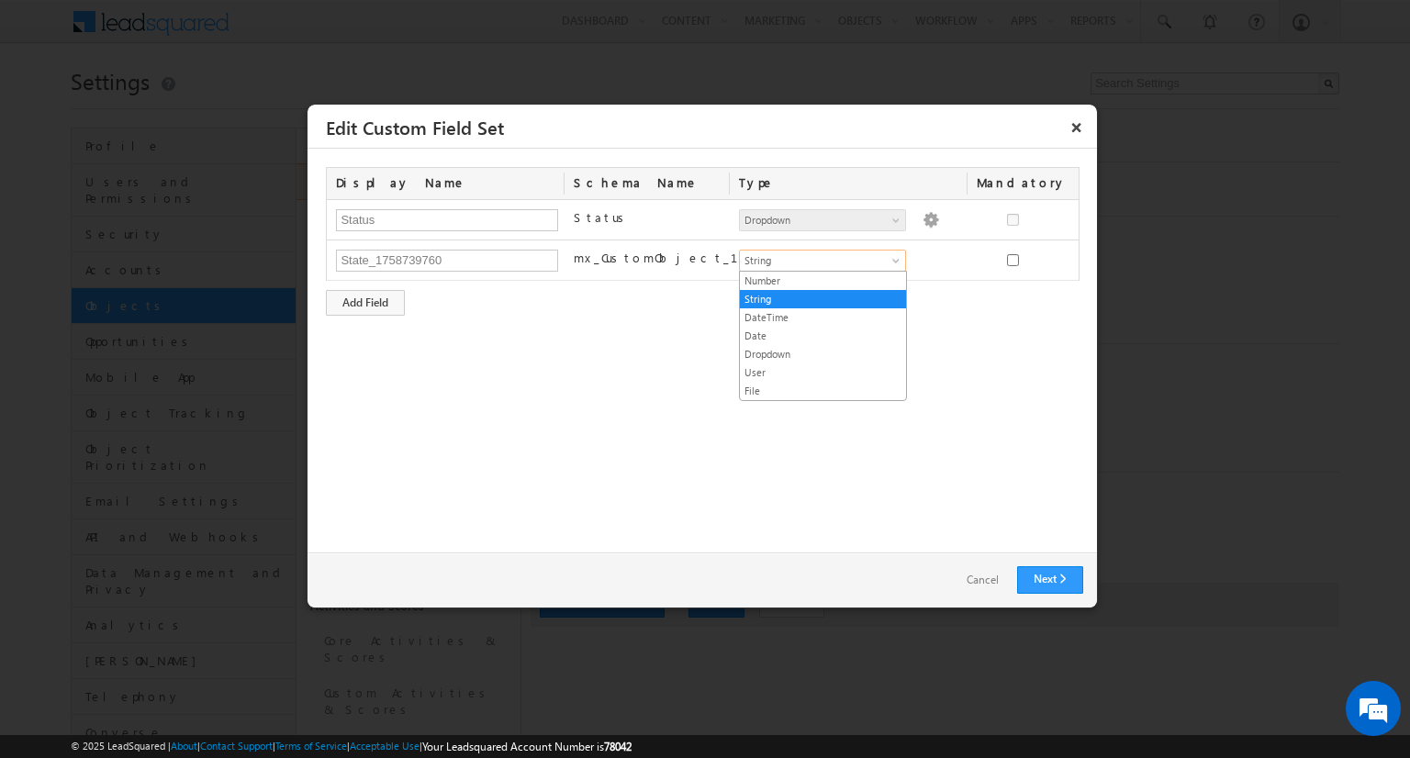
click at [823, 352] on link "Dropdown" at bounding box center [823, 354] width 166 height 17
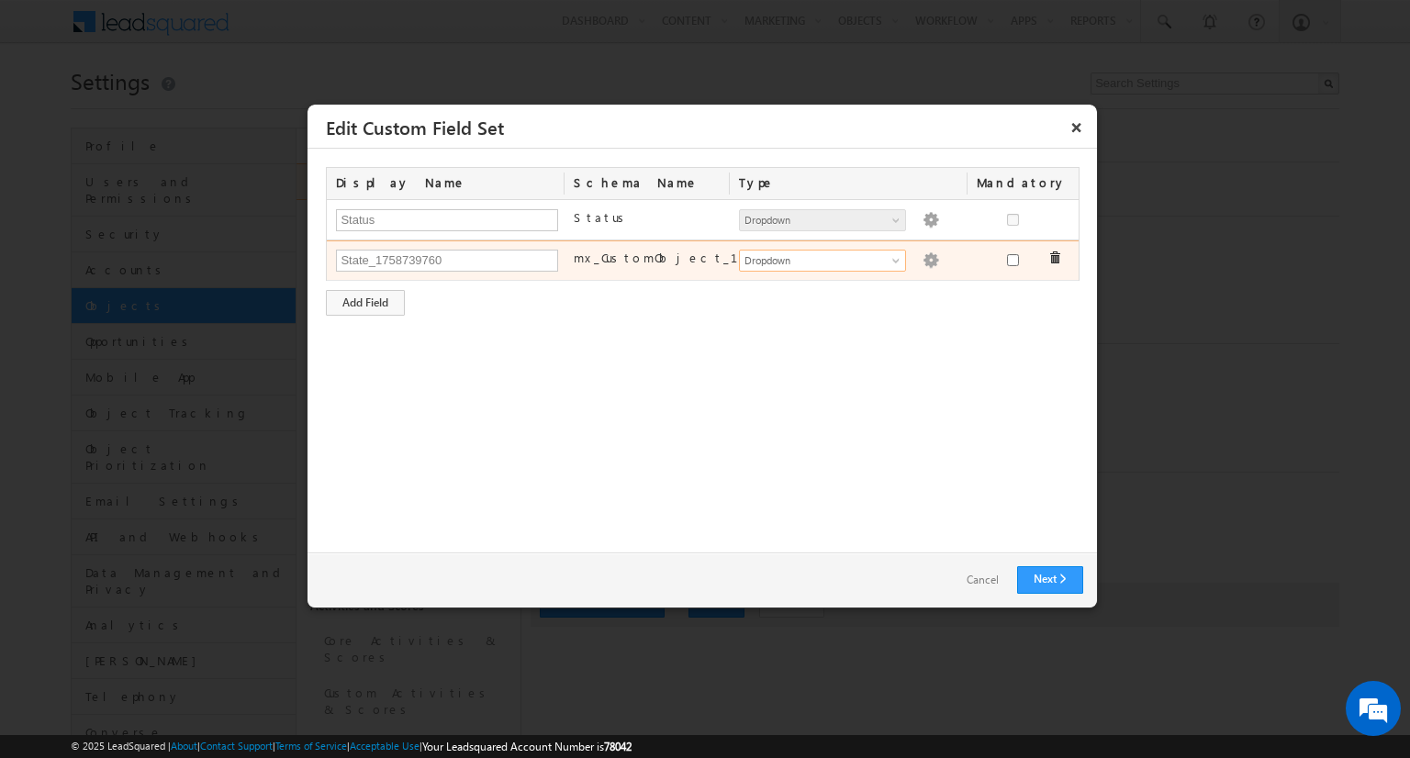
click at [923, 258] on img at bounding box center [931, 260] width 17 height 17
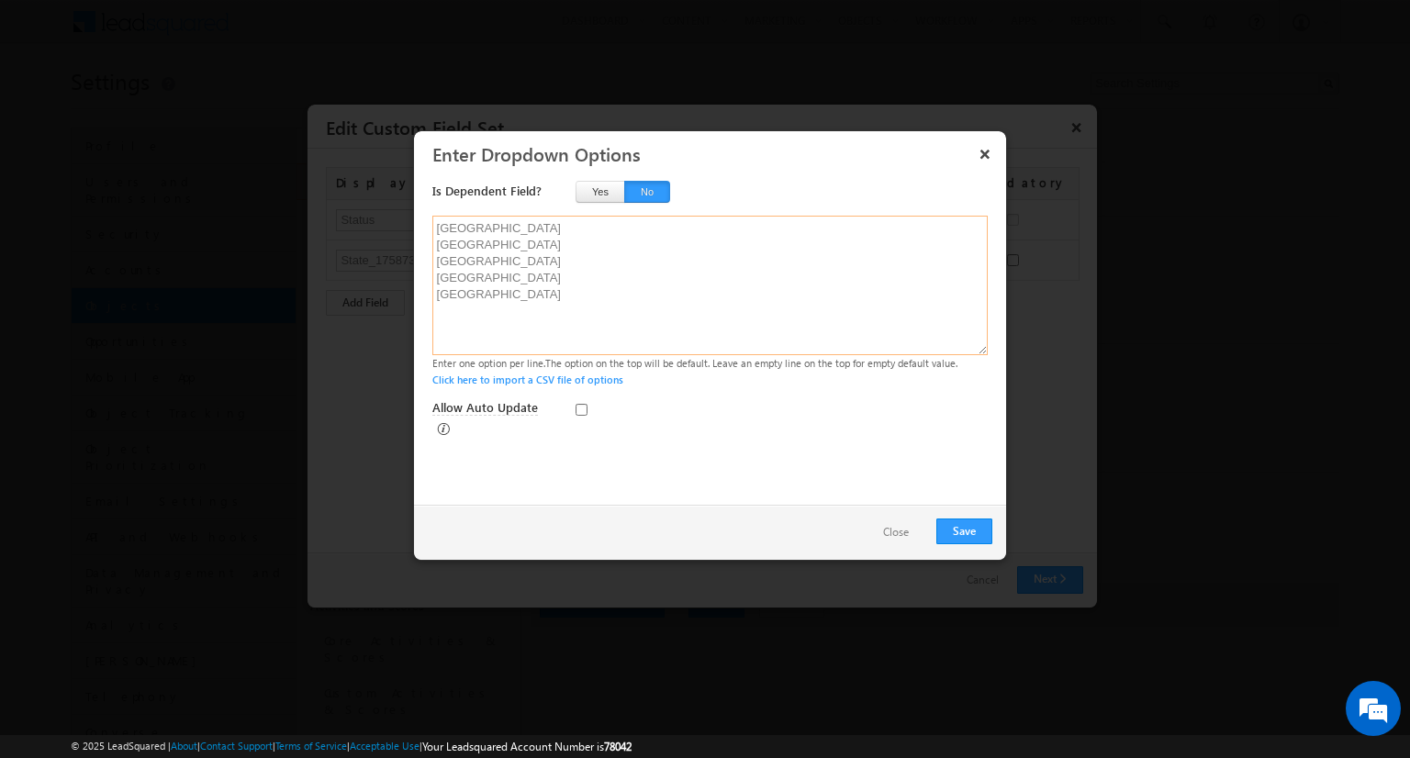
type textarea "[GEOGRAPHIC_DATA] [GEOGRAPHIC_DATA] [GEOGRAPHIC_DATA] [GEOGRAPHIC_DATA] [GEOGRA…"
click at [646, 191] on button "No" at bounding box center [647, 192] width 46 height 22
click at [964, 531] on button "Save" at bounding box center [964, 532] width 56 height 26
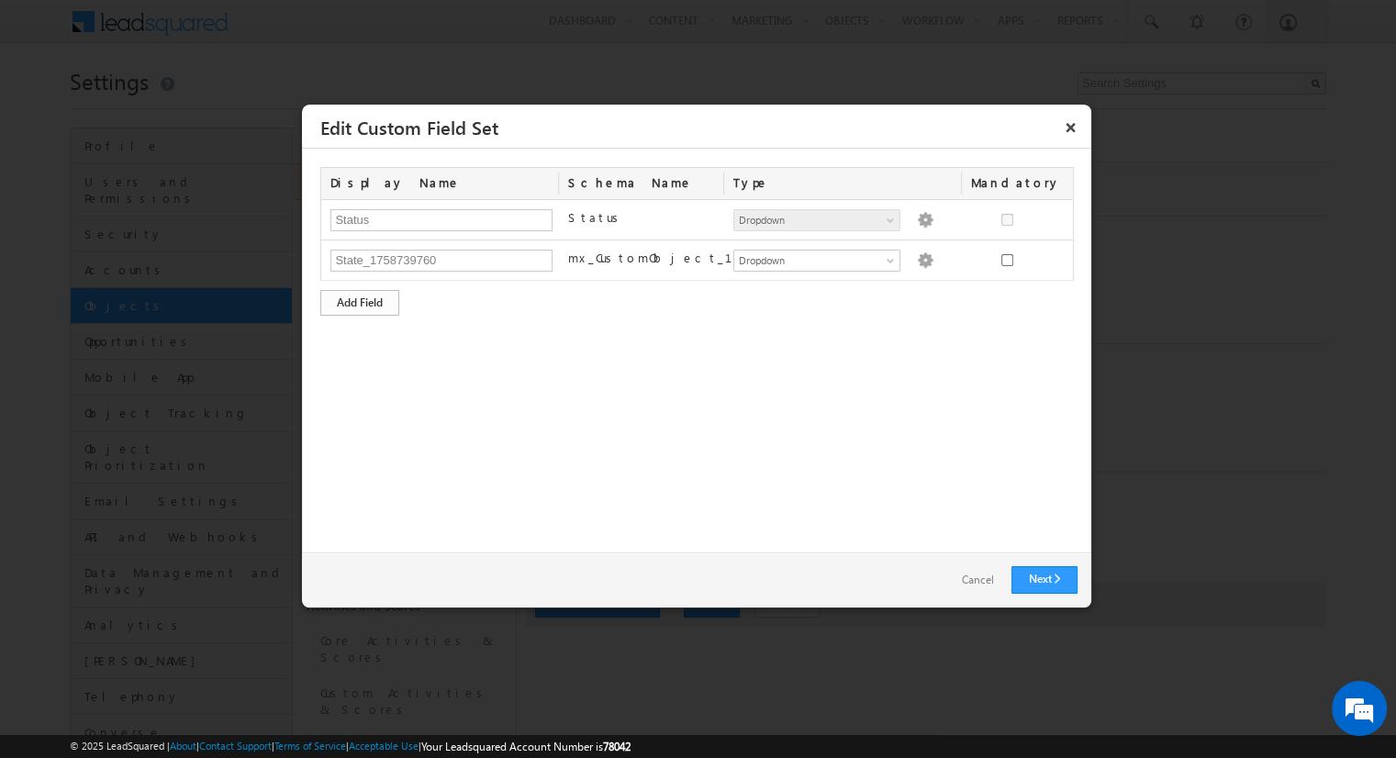
click at [360, 301] on div "Add Field" at bounding box center [359, 303] width 79 height 26
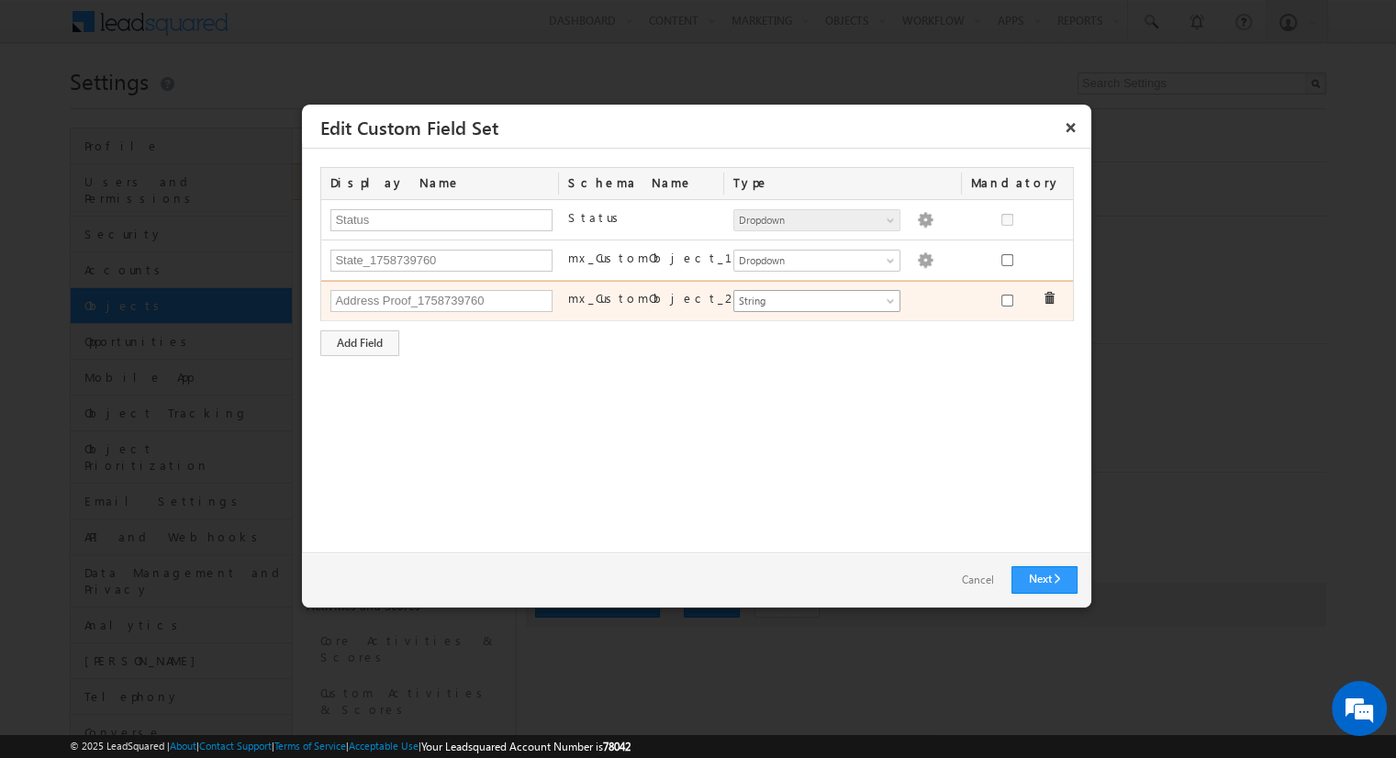
type input "Address Proof_1758739760"
click at [816, 299] on span "String" at bounding box center [809, 301] width 150 height 17
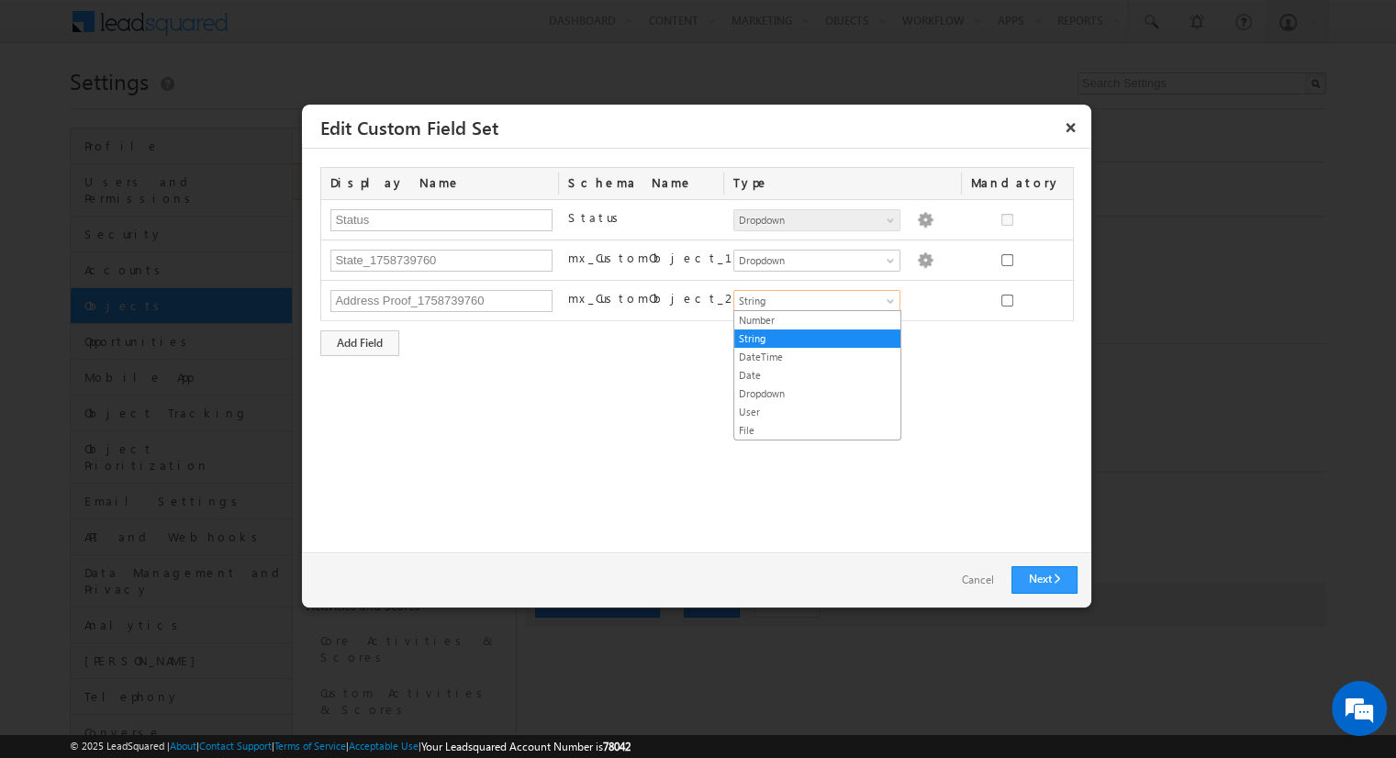
click at [817, 428] on link "File" at bounding box center [817, 430] width 166 height 17
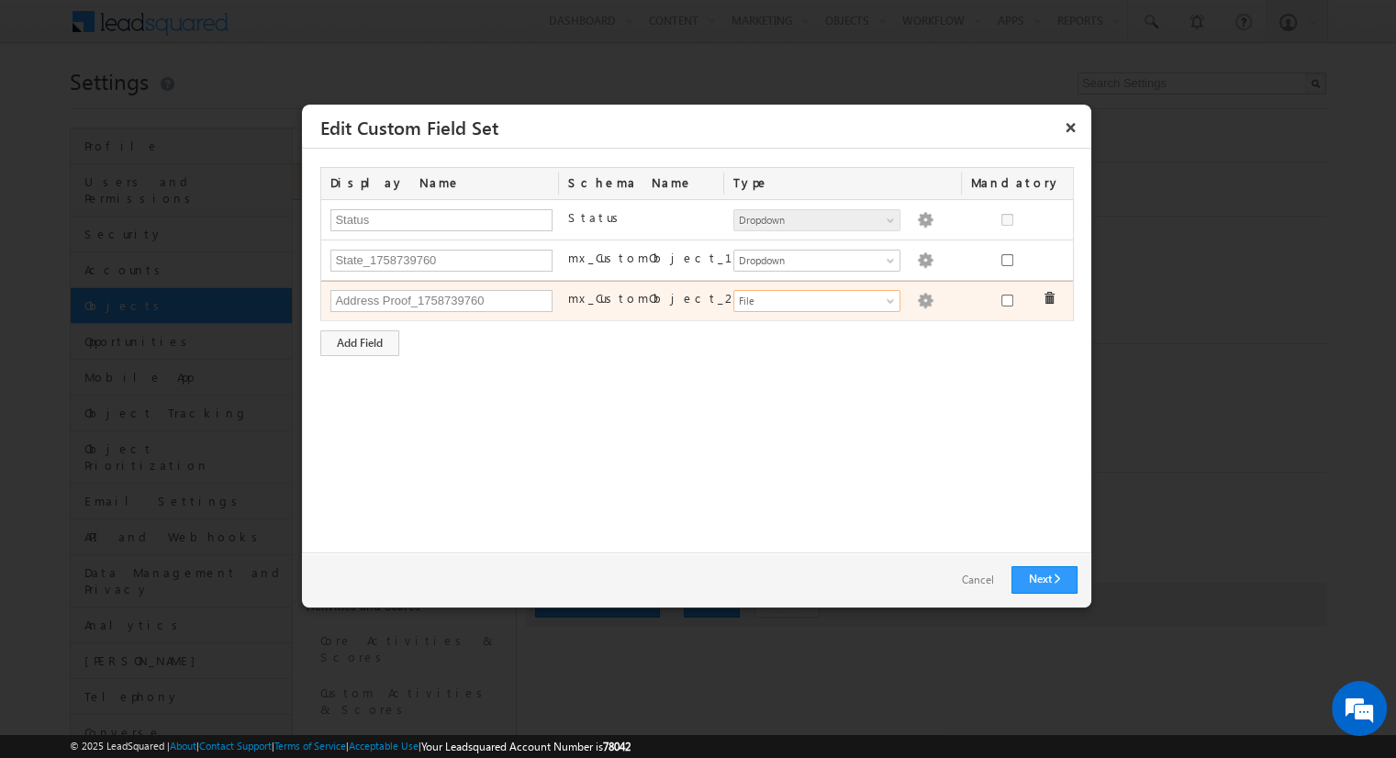
click at [917, 298] on img at bounding box center [925, 301] width 17 height 17
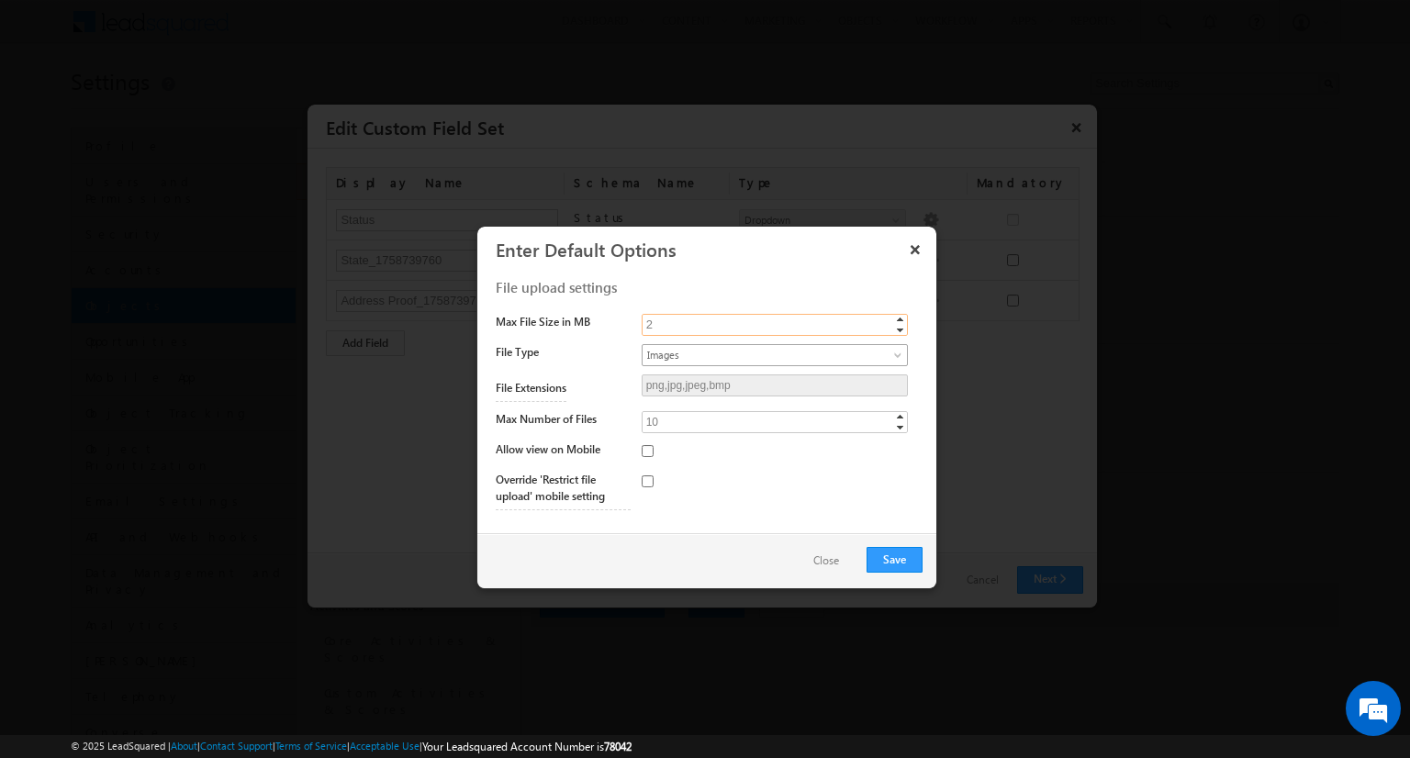
type input "2"
click at [774, 353] on span "Images" at bounding box center [760, 355] width 234 height 17
click at [774, 410] on link "PDF" at bounding box center [774, 412] width 265 height 17
type input "pdf"
type input "5"
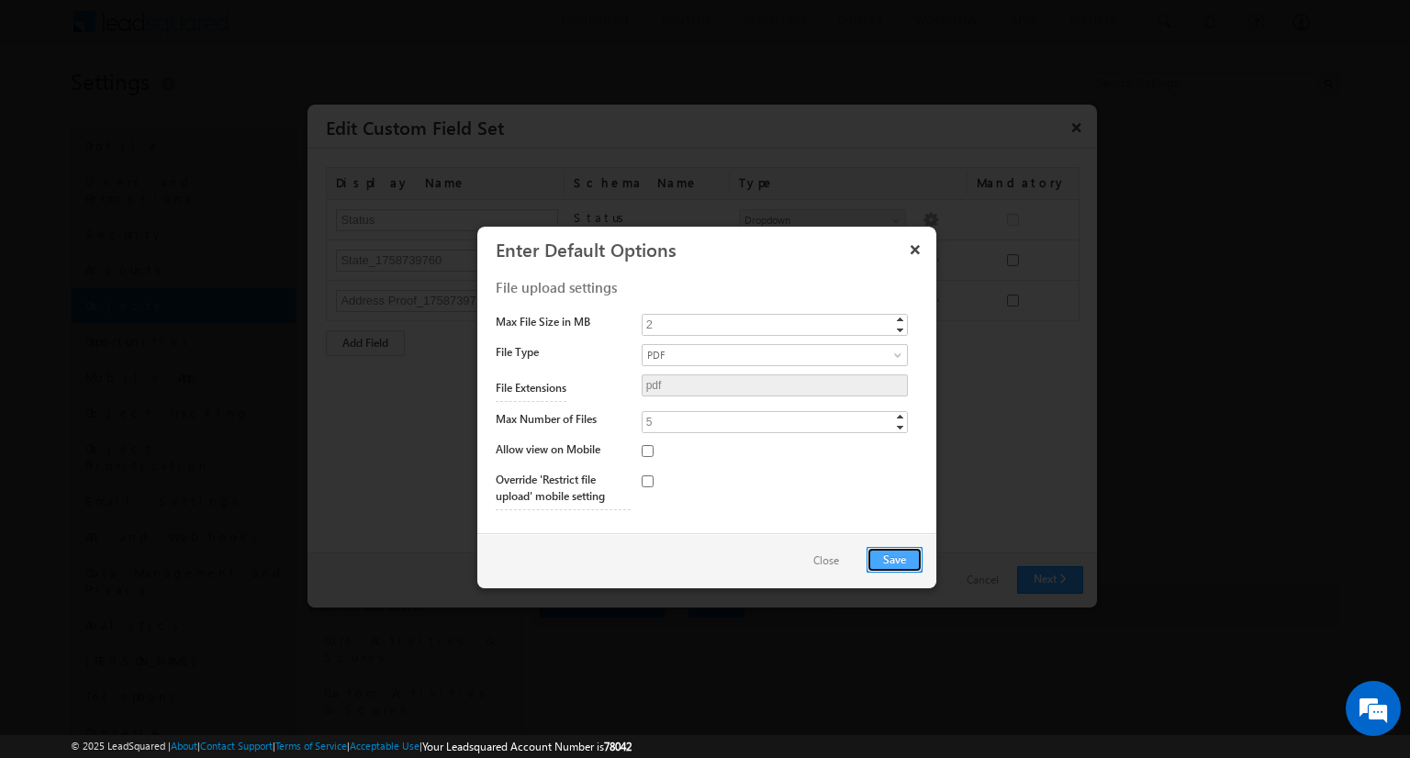
click at [894, 558] on button "Save" at bounding box center [895, 560] width 56 height 26
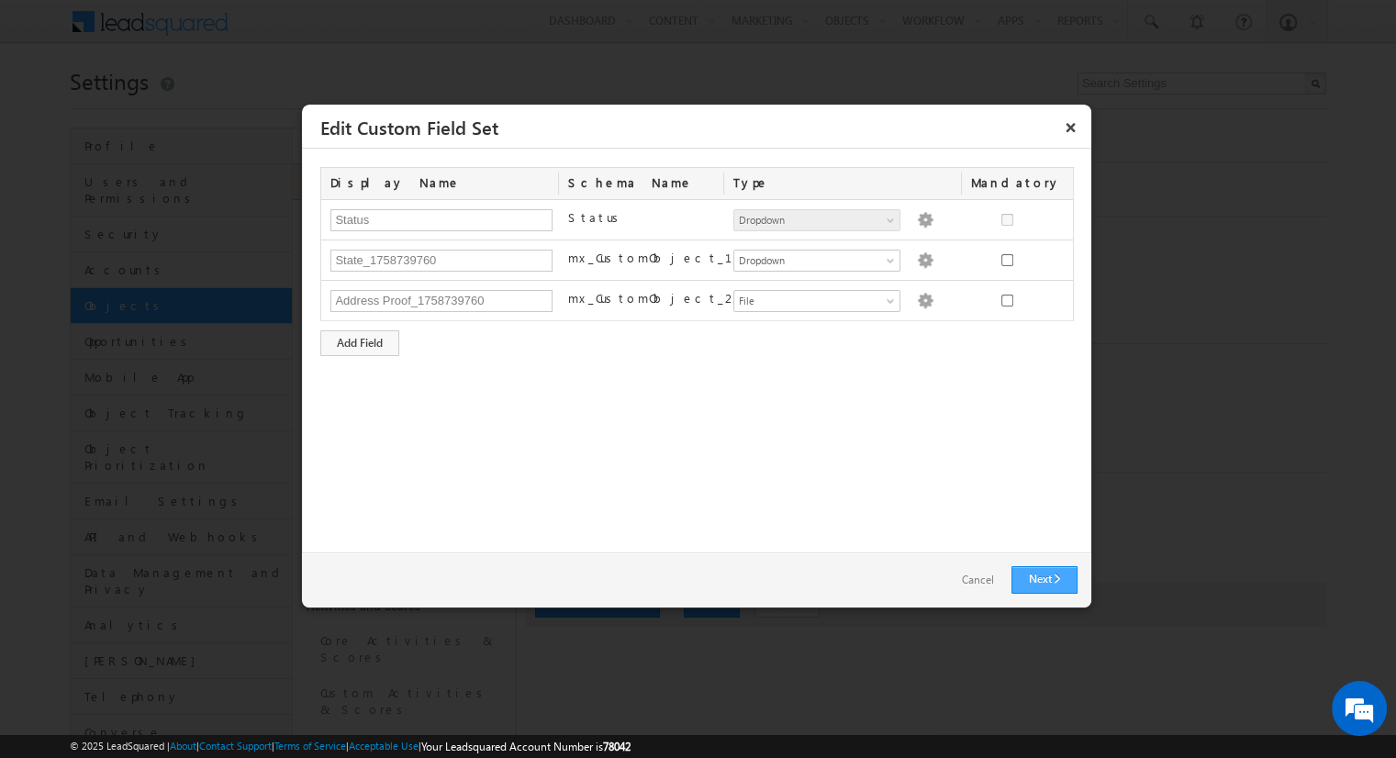
click at [1044, 579] on link "Next" at bounding box center [1045, 580] width 66 height 28
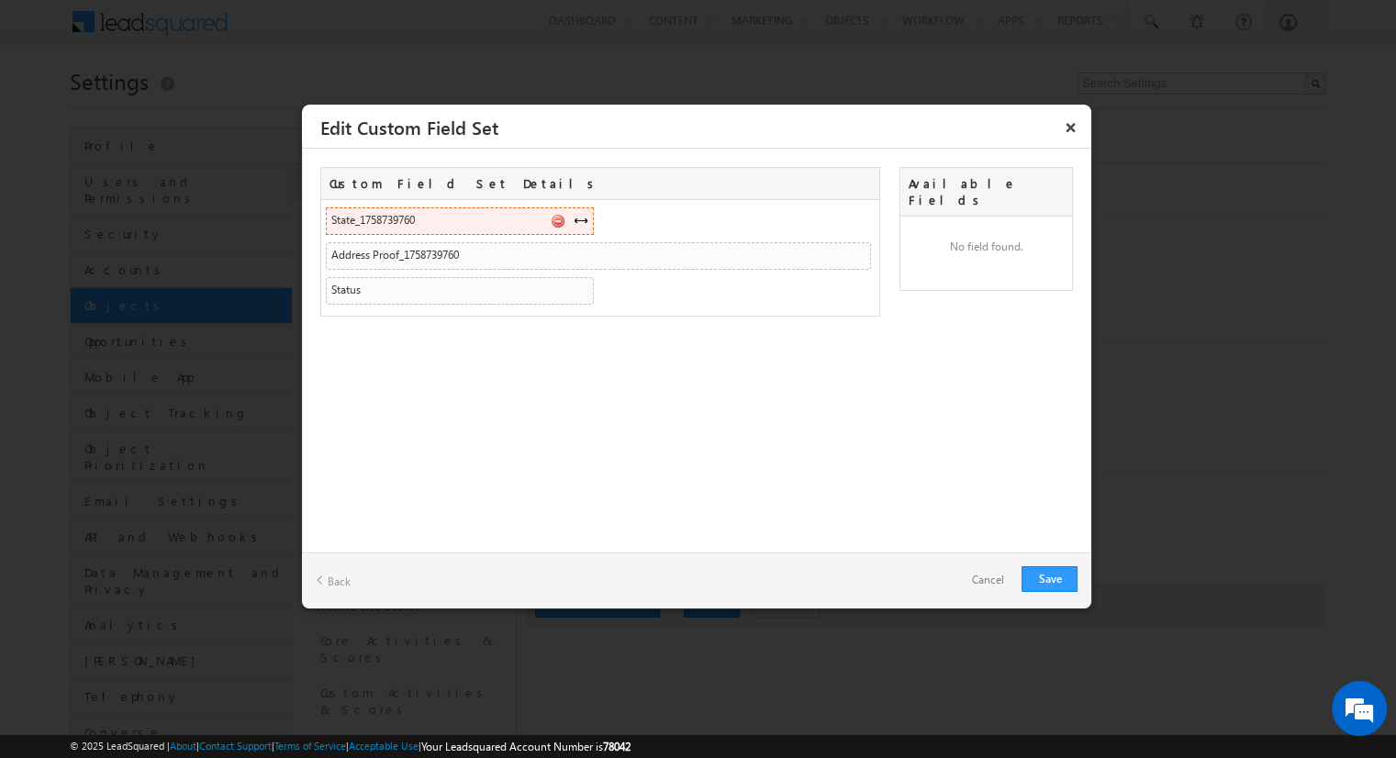
click at [580, 219] on span at bounding box center [581, 220] width 15 height 15
click at [1049, 578] on link "Save" at bounding box center [1050, 579] width 56 height 26
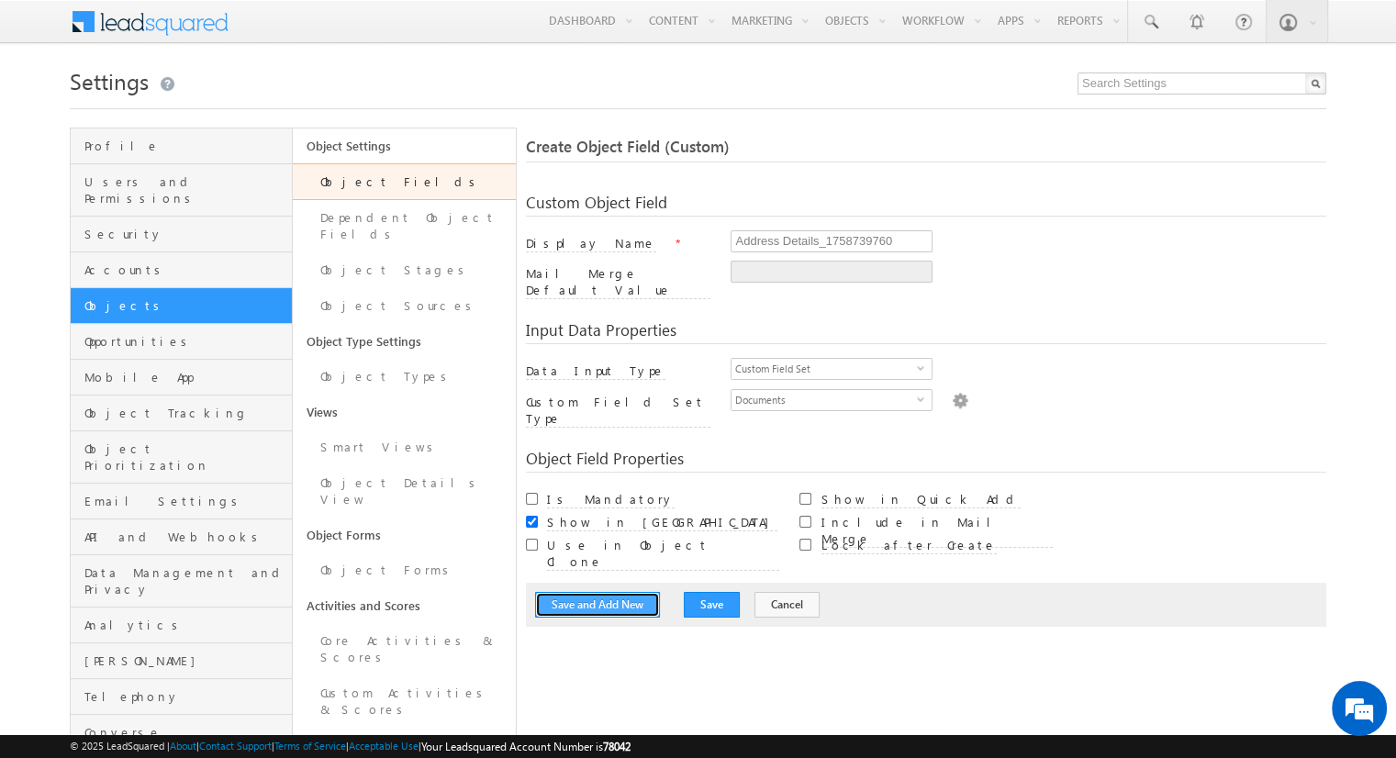
click at [598, 592] on button "Save and Add New" at bounding box center [597, 605] width 125 height 26
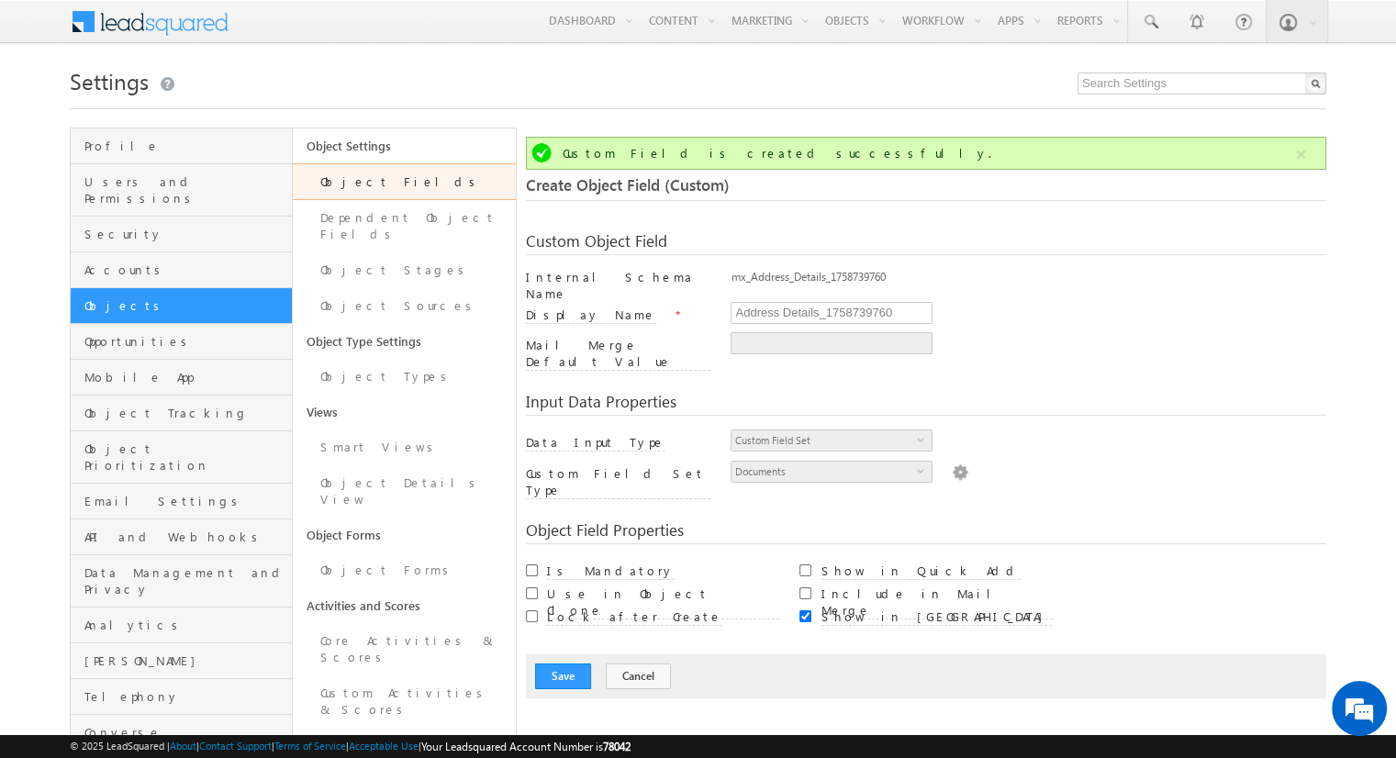
scroll to position [137, 0]
